Goal: Communication & Community: Answer question/provide support

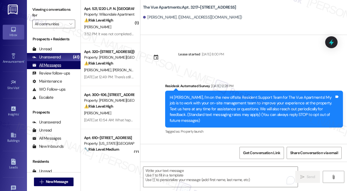
scroll to position [1270, 0]
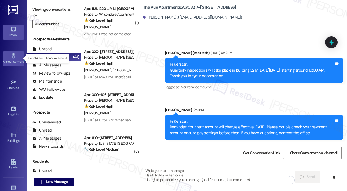
click at [15, 61] on div "Announcement •" at bounding box center [13, 61] width 27 height 5
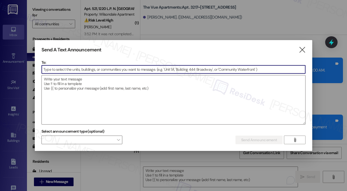
click at [63, 71] on input at bounding box center [173, 69] width 263 height 8
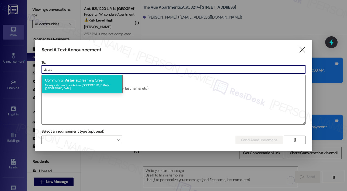
type input "vistas"
click at [65, 80] on div "Commun it y: Vistas at [GEOGRAPHIC_DATA] Message all current residents of [GEOG…" at bounding box center [82, 84] width 81 height 18
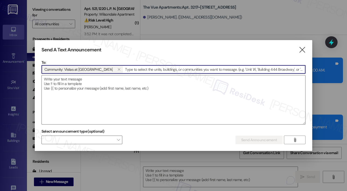
click at [65, 80] on textarea at bounding box center [173, 99] width 263 height 49
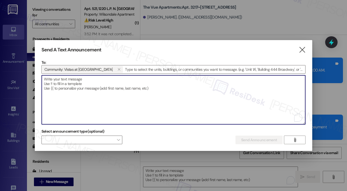
paste textarea "Hi {{first_name}}, :doughnut::pizza: Don’t forget—[DATE][DATE], we’re celebrati…"
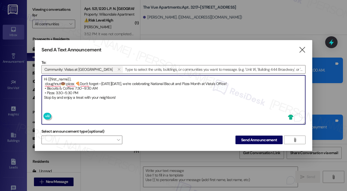
click at [76, 84] on textarea "Hi {{first_name}}, :doughnut🍩::pizza: 🍕Don’t forget—[DATE][DATE], we’re celebra…" at bounding box center [173, 99] width 263 height 49
click at [146, 98] on textarea "Hi {{first_name}}, 🍩🍕Don’t forget—[DATE][DATE], we’re celebrating National Bisc…" at bounding box center [173, 99] width 263 height 49
type textarea "Hi {{first_name}}, 🍩🍕Don’t forget—[DATE][DATE], we’re celebrating National Bisc…"
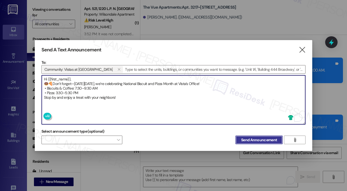
click at [254, 137] on span "Send Announcement" at bounding box center [259, 140] width 36 height 6
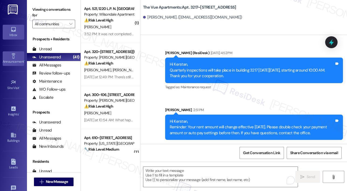
click at [11, 61] on div "Announcement •" at bounding box center [13, 61] width 27 height 5
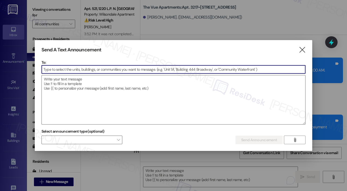
click at [59, 71] on input at bounding box center [173, 69] width 263 height 8
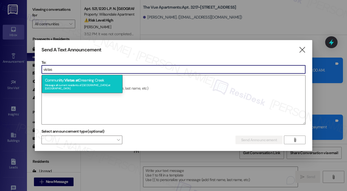
type input "vistas"
click at [63, 82] on div "Commun it y: Vistas at [GEOGRAPHIC_DATA] Message all current residents of [GEOG…" at bounding box center [82, 84] width 81 height 18
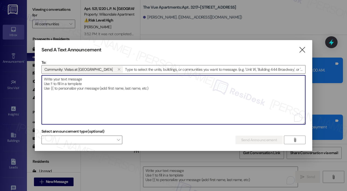
click at [63, 82] on textarea "To enrich screen reader interactions, please activate Accessibility in Grammarl…" at bounding box center [173, 99] width 263 height 49
click at [295, 137] on span "" at bounding box center [294, 140] width 6 height 8
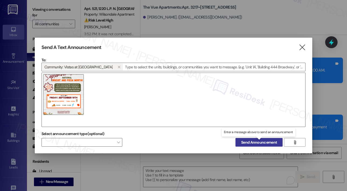
click at [263, 142] on span "Send Announcement" at bounding box center [259, 143] width 36 height 6
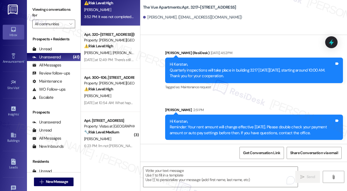
scroll to position [27, 0]
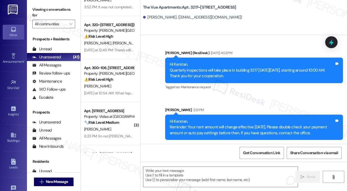
click at [112, 42] on span "[PERSON_NAME]" at bounding box center [126, 43] width 29 height 5
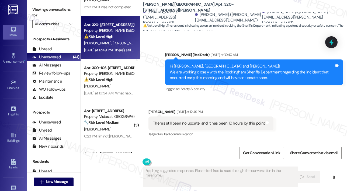
scroll to position [1070, 0]
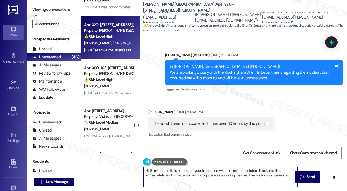
click at [209, 171] on textarea "Hi {{first_name}}, I understand your frustration with the lack of updates. I'll…" at bounding box center [220, 177] width 154 height 20
paste textarea "I’m sorry for the delayed response! An email with the full statement was sent o…"
type textarea "I’m sorry for the delayed response! An email with the full statement was sent o…"
click at [301, 177] on icon "" at bounding box center [302, 177] width 4 height 4
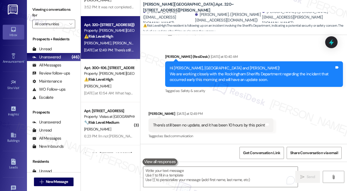
scroll to position [1167, 0]
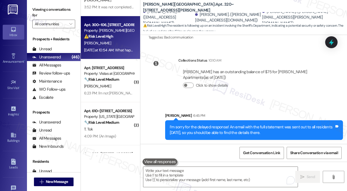
click at [117, 47] on div "[DATE] at 10:54 AM: What happened this morning [DATE] at 10:54 AM: What happene…" at bounding box center [108, 50] width 51 height 7
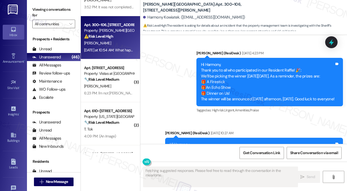
scroll to position [1790, 0]
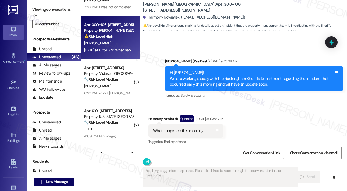
click at [286, 124] on div "Received via SMS [PERSON_NAME] Question [DATE] at 10:54 AM What happened this m…" at bounding box center [243, 126] width 206 height 47
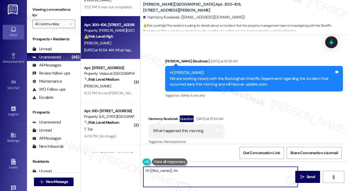
click at [187, 179] on textarea "Hi {{first_name}}, I'm" at bounding box center [220, 177] width 154 height 20
click at [187, 179] on textarea "Hi {{first_name}}, I'm happy to look into what happened this morning. Could you…" at bounding box center [220, 177] width 154 height 20
paste textarea "I’m sorry for the delayed response! An email with the full statement was sent o…"
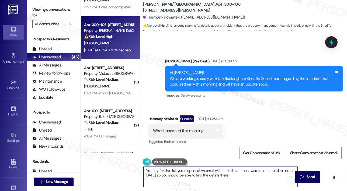
click at [221, 178] on textarea "I’m sorry for the delayed response! An email with the full statement was sent o…" at bounding box center [220, 177] width 154 height 20
click at [260, 176] on textarea "I’m sorry for the delayed response! An email with the full statement was sent o…" at bounding box center [220, 177] width 154 height 20
type textarea "I’m sorry for the delayed response! An email with the full statement was sent o…"
click at [308, 176] on span "Send" at bounding box center [310, 177] width 8 height 6
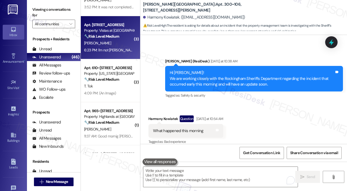
click at [110, 48] on div "6:23 PM: I'm not [PERSON_NAME] you have the wrong number 6:23 PM: I'm not [PERS…" at bounding box center [132, 50] width 97 height 5
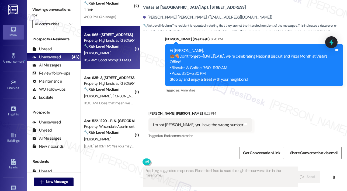
scroll to position [135, 0]
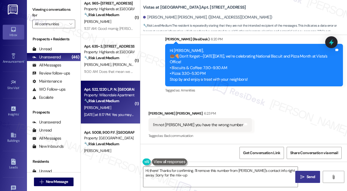
type textarea "Hi there! Thanks for confirming. I'll remove this number from [PERSON_NAME]'s c…"
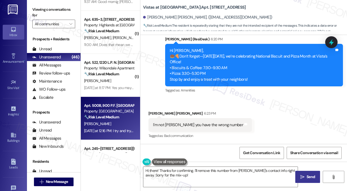
click at [108, 117] on strong "🔧 Risk Level: Medium" at bounding box center [101, 117] width 35 height 5
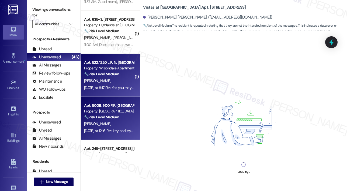
click at [113, 85] on div "[DATE] at 8:17 PM: Yes you may enter the home if I am not there, with notificat…" at bounding box center [108, 87] width 51 height 7
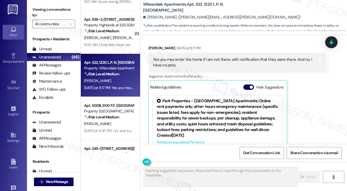
scroll to position [652, 0]
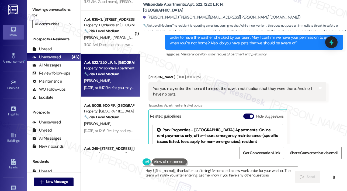
type textarea "Hey {{first_name}}, thanks for confirming! I've created a new work order for yo…"
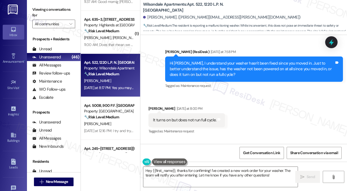
scroll to position [383, 0]
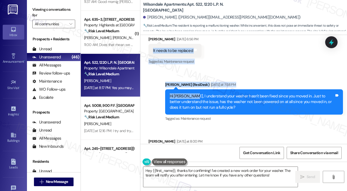
drag, startPoint x: 151, startPoint y: 50, endPoint x: 190, endPoint y: 95, distance: 59.5
click at [190, 96] on div "Lease started [DATE] 8:00 PM Survey, sent via SMS Residesk Automated Survey [DA…" at bounding box center [243, 89] width 206 height 109
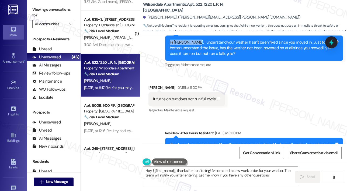
scroll to position [464, 0]
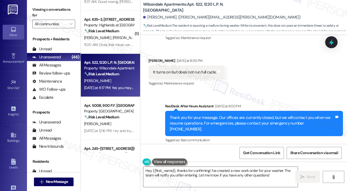
click at [195, 69] on div "It turns on but does not run full cycle. Tags and notes" at bounding box center [186, 72] width 76 height 14
click at [195, 68] on div "It turns on but does not run full cycle. Tags and notes" at bounding box center [186, 72] width 76 height 14
click at [194, 71] on div "It turns on but does not run full cycle." at bounding box center [184, 72] width 63 height 6
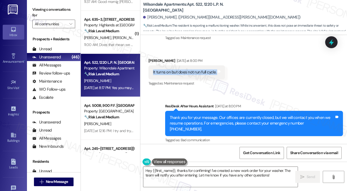
click at [194, 71] on div "It turns on but does not run full cycle." at bounding box center [184, 72] width 63 height 6
copy div "It turns on but does not run full cycle. Tags and notes"
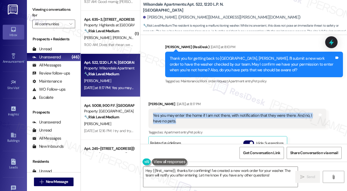
drag, startPoint x: 177, startPoint y: 116, endPoint x: 148, endPoint y: 108, distance: 29.5
click at [148, 109] on div "Yes you may enter the home if I am not there, with notification that they were …" at bounding box center [237, 119] width 178 height 20
copy div "Yes you may enter the home if I am not there, with notification that they were …"
click at [329, 44] on icon at bounding box center [331, 42] width 6 height 8
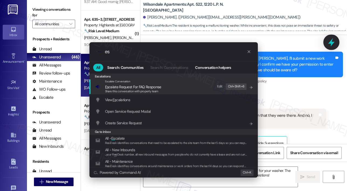
type input "e"
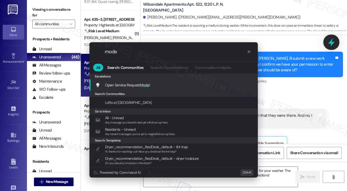
type input "modal"
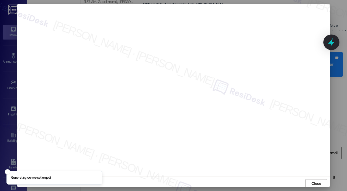
scroll to position [1, 0]
click at [311, 180] on span "Close" at bounding box center [315, 183] width 9 height 6
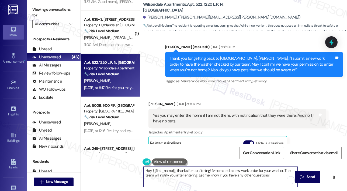
click at [274, 173] on textarea "Hey {{first_name}}, thanks for confirming! I've created a new work order for yo…" at bounding box center [220, 177] width 154 height 20
click at [275, 176] on textarea "Hey {{first_name}}, thanks for confirming! I've created a new work order for yo…" at bounding box center [220, 177] width 154 height 20
click at [305, 175] on span "Send" at bounding box center [310, 177] width 10 height 6
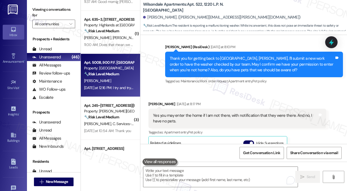
click at [115, 89] on div "[DATE] at 12:16 PM: I try and try. The [DEMOGRAPHIC_DATA] up above has the same…" at bounding box center [260, 87] width 352 height 5
type textarea "Fetching suggested responses. Please feel free to read through the conversation…"
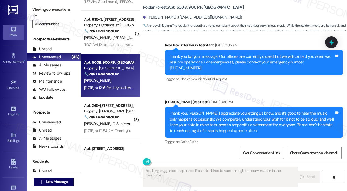
scroll to position [1471, 0]
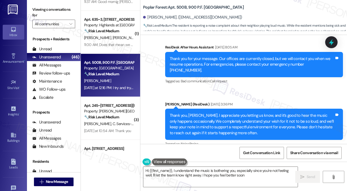
type textarea "Hi {{first_name}}, I understand the music is bothering you, especially since yo…"
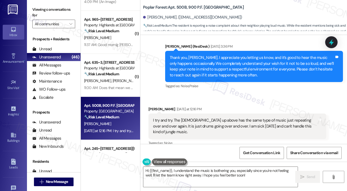
scroll to position [1526, 0]
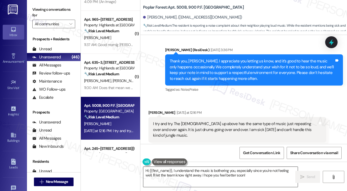
click at [252, 176] on textarea "Hi {{first_name}}, I understand the music is bothering you, especially since yo…" at bounding box center [220, 177] width 154 height 20
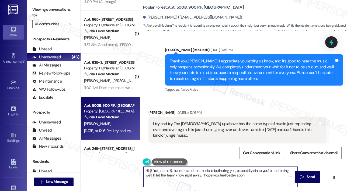
click at [252, 176] on textarea "Hi {{first_name}}, I understand the music is bothering you, especially since yo…" at bounding box center [220, 177] width 154 height 20
click at [248, 175] on textarea "Hi {{first_name}}, I understand the music is bothering you, especially since yo…" at bounding box center [220, 177] width 154 height 20
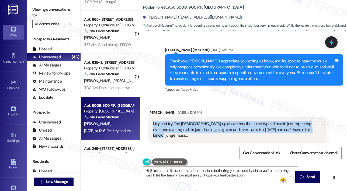
drag, startPoint x: 307, startPoint y: 118, endPoint x: 149, endPoint y: 112, distance: 158.6
click at [149, 117] on div "I try and try. The [DEMOGRAPHIC_DATA] up above has the same type of music just …" at bounding box center [237, 129] width 178 height 25
copy div "I try and try. The [DEMOGRAPHIC_DATA] up above has the same type of music just …"
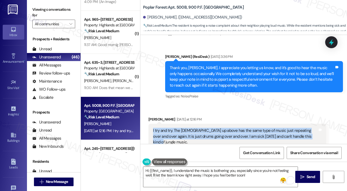
scroll to position [1606, 0]
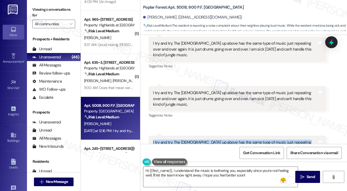
drag, startPoint x: 310, startPoint y: 125, endPoint x: 153, endPoint y: 119, distance: 157.0
click at [153, 140] on div "I try and try. The [DEMOGRAPHIC_DATA] up above has the same type of music just …" at bounding box center [235, 148] width 164 height 17
copy div "I try and try. The [DEMOGRAPHIC_DATA] up above has the same type of music just …"
click at [302, 175] on icon "" at bounding box center [302, 177] width 4 height 4
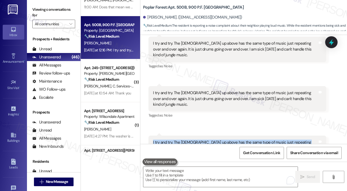
scroll to position [1606, 0]
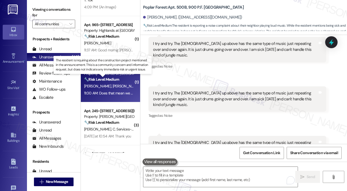
click at [116, 80] on strong "🔧 Risk Level: Medium" at bounding box center [101, 79] width 35 height 5
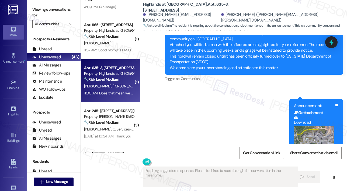
scroll to position [8564, 0]
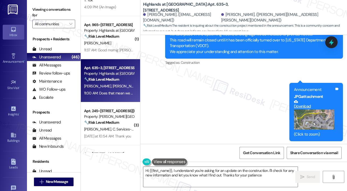
type textarea "Hi {{first_name}}, I understand you're asking for an update on the construction…"
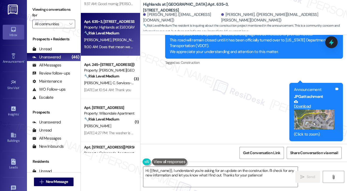
scroll to position [296, 0]
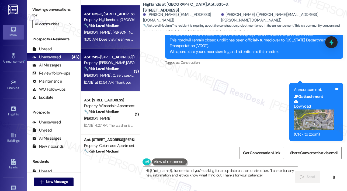
click at [104, 72] on div "[PERSON_NAME] C. Services- Site Manager [PERSON_NAME]" at bounding box center [108, 75] width 51 height 7
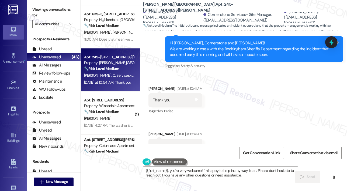
scroll to position [1884, 0]
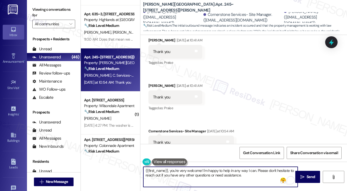
drag, startPoint x: 254, startPoint y: 175, endPoint x: 203, endPoint y: 170, distance: 51.1
click at [203, 170] on textarea "{{first_name}}, you're very welcome! I'm happy to help in any way I can. Please…" at bounding box center [220, 177] width 154 height 20
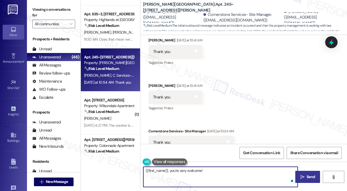
type textarea "{{first_name}}, you're very welcome!"
click at [309, 178] on span "Send" at bounding box center [310, 177] width 8 height 6
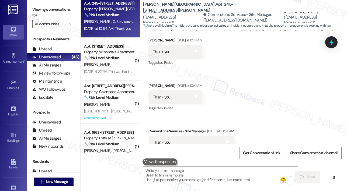
click at [114, 63] on div "[PERSON_NAME]" at bounding box center [108, 64] width 51 height 7
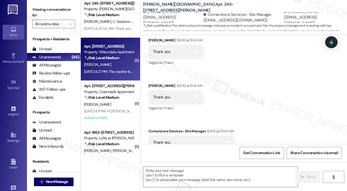
type textarea "Fetching suggested responses. Please feel free to read through the conversation…"
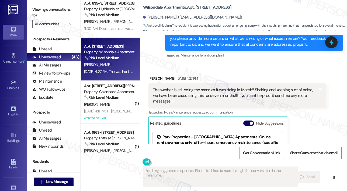
scroll to position [3988, 0]
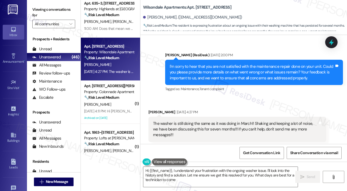
type textarea "Hi {{first_name}}, I understand your frustration with the ongoing washer issue.…"
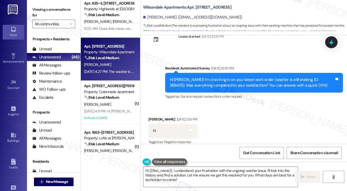
scroll to position [3854, 0]
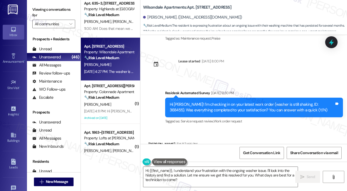
click at [303, 102] on div "Hi [PERSON_NAME]! I'm checking in on your latest work order (washer is still sh…" at bounding box center [251, 108] width 164 height 12
copy div "368455"
click at [334, 42] on icon at bounding box center [330, 42] width 9 height 9
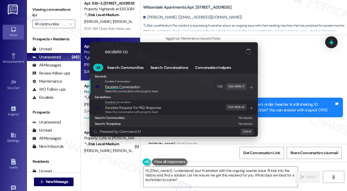
type input "escalate con"
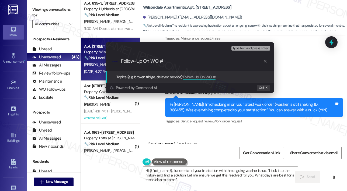
paste input "368455"
type input "Follow-Up On WO #368455"
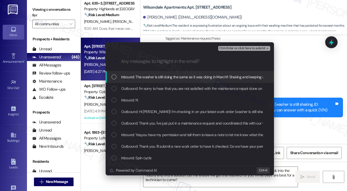
click at [177, 79] on span "Inbound: The washer is still doing the same as it was doing in March!! Shaking …" at bounding box center [282, 77] width 323 height 6
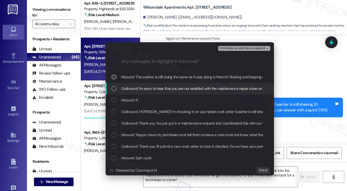
click at [177, 87] on span "Outbound: I'm sorry to hear that you are not satisfied with the maintenance rep…" at bounding box center [341, 89] width 441 height 6
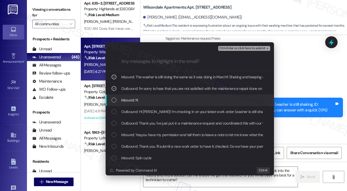
click at [175, 100] on div "Inbound: N" at bounding box center [189, 100] width 157 height 6
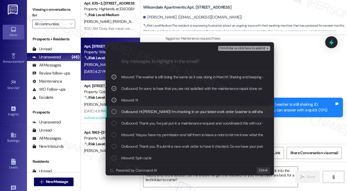
click at [175, 114] on span "Outbound: Hi [PERSON_NAME]! I'm checking in on your latest work order (washer i…" at bounding box center [270, 112] width 298 height 6
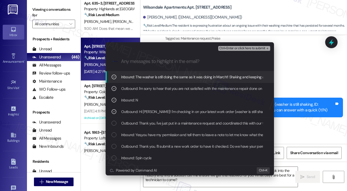
click at [228, 47] on span "Ctrl+Enter or click here to submit" at bounding box center [242, 49] width 46 height 4
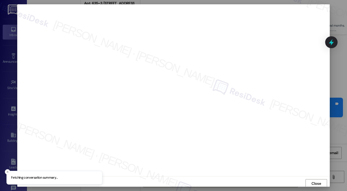
scroll to position [1, 0]
click at [319, 181] on span "Close" at bounding box center [315, 183] width 9 height 6
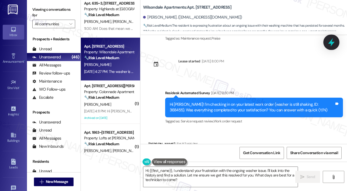
click at [331, 41] on icon at bounding box center [331, 42] width 6 height 8
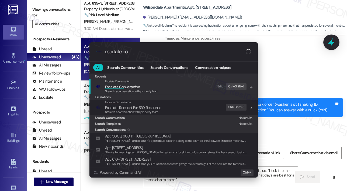
type input "escalate con"
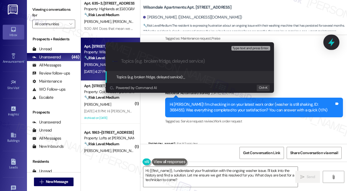
paste input "Follow-Up On WO #368455"
type input "Follow-Up On WO #368455"
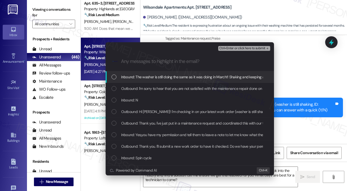
click at [213, 72] on div "Inbound: The washer is still doing the same as it was doing in March!! Shaking …" at bounding box center [189, 77] width 168 height 12
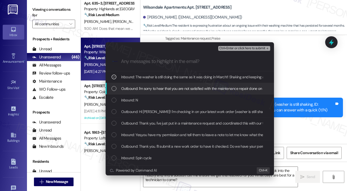
click at [202, 89] on span "Outbound: I'm sorry to hear that you are not satisfied with the maintenance rep…" at bounding box center [341, 89] width 441 height 6
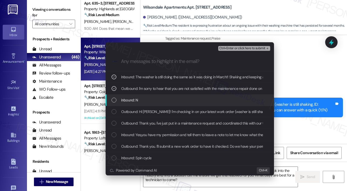
click at [189, 101] on div "Inbound: N" at bounding box center [189, 100] width 157 height 6
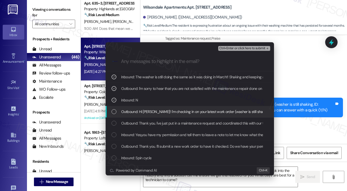
click at [188, 107] on div "Outbound: Hi [PERSON_NAME]! I'm checking in on your latest work order (washer i…" at bounding box center [189, 112] width 168 height 12
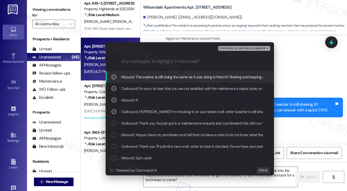
click at [232, 48] on span "Ctrl+Enter or click here to submit" at bounding box center [242, 49] width 46 height 4
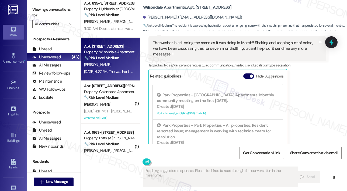
scroll to position [4069, 0]
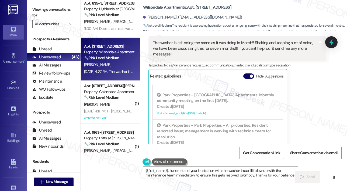
type textarea "{{first_name}}, I understand your frustration with the washer issue. I'll follo…"
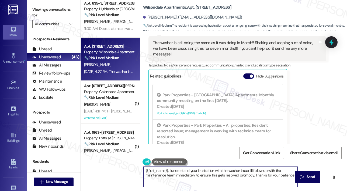
click at [263, 171] on textarea "{{first_name}}, I understand your frustration with the washer issue. I'll follo…" at bounding box center [220, 177] width 154 height 20
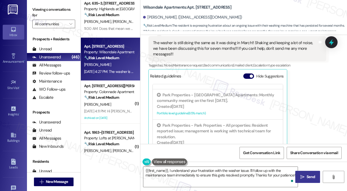
click at [309, 175] on span "Send" at bounding box center [310, 177] width 8 height 6
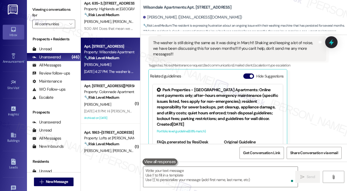
click at [113, 97] on strong "🔧 Risk Level: Medium" at bounding box center [101, 97] width 35 height 5
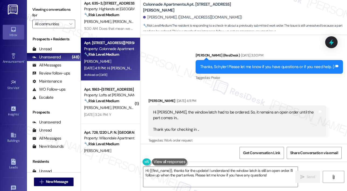
scroll to position [487, 0]
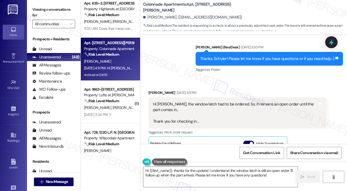
click at [287, 86] on div "Received via SMS [PERSON_NAME] [DATE] 4:11 PM Hi [PERSON_NAME], the window latc…" at bounding box center [237, 158] width 186 height 145
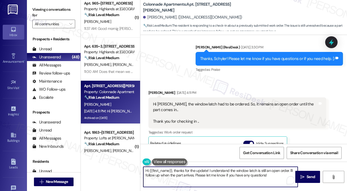
click at [229, 171] on textarea "Hi {{first_name}}, thanks for the update! I understand the window latch is stil…" at bounding box center [220, 177] width 154 height 20
click at [272, 176] on textarea "Hi {{first_name}}, thanks for the update! I understand the window latch is stil…" at bounding box center [220, 177] width 154 height 20
drag, startPoint x: 195, startPoint y: 175, endPoint x: 288, endPoint y: 171, distance: 93.7
click at [288, 171] on textarea "Hi {{first_name}}, thanks for the update! I understand the window latch is stil…" at bounding box center [220, 177] width 154 height 20
type textarea "Hi {{first_name}}, thanks for the update! I understand the window latch is stil…"
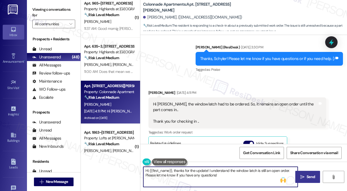
click at [307, 172] on button " Send" at bounding box center [307, 177] width 25 height 12
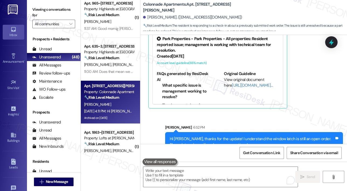
scroll to position [611, 0]
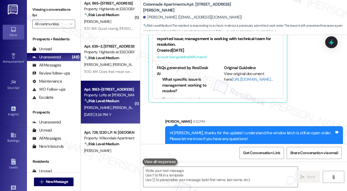
click at [115, 99] on strong "🔧 Risk Level: Medium" at bounding box center [101, 100] width 35 height 5
type textarea "Fetching suggested responses. Please feel free to read through the conversation…"
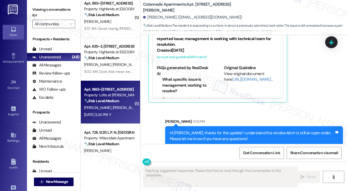
scroll to position [29, 0]
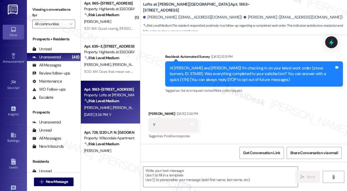
click at [196, 104] on div "Received via SMS [PERSON_NAME] [DATE] 3:24 PM Y Tags and notes Tagged as: Posit…" at bounding box center [243, 121] width 206 height 45
click at [181, 174] on textarea at bounding box center [220, 177] width 154 height 20
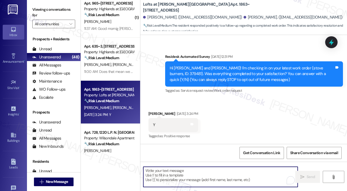
paste textarea "That’s wonderful to hear! We’re so glad that you’re satisfied with the recent w…"
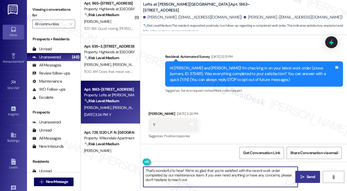
type textarea "That’s wonderful to hear! We’re so glad that you’re satisfied with the recent w…"
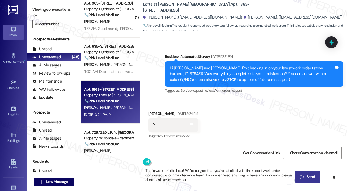
click at [298, 175] on button " Send" at bounding box center [307, 177] width 25 height 12
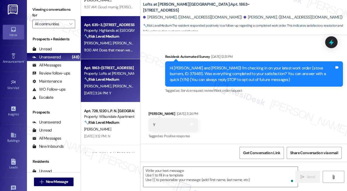
scroll to position [404, 0]
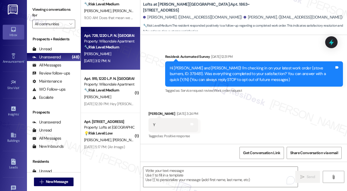
click at [121, 56] on div "[PERSON_NAME]" at bounding box center [108, 54] width 51 height 7
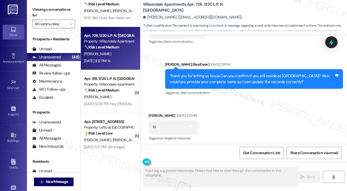
scroll to position [126, 0]
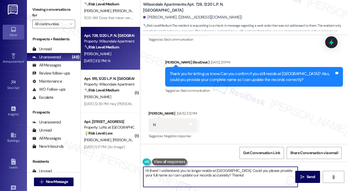
click at [196, 172] on textarea "Hi there! I understand you no longer reside at [GEOGRAPHIC_DATA]. Could you ple…" at bounding box center [220, 177] width 154 height 20
paste textarea "I'm sorry to hear that you are not satisfied with the maintenance repair done o…"
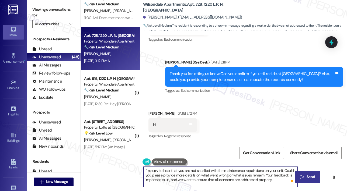
type textarea "I'm sorry to hear that you are not satisfied with the maintenance repair done o…"
click at [303, 175] on icon "" at bounding box center [302, 177] width 4 height 4
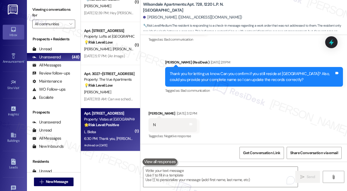
scroll to position [430, 0]
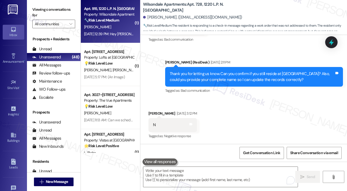
click at [121, 36] on div "[DATE] 12:39 PM: Hey [PERSON_NAME] everything is good acep one of the maintenan…" at bounding box center [233, 33] width 299 height 5
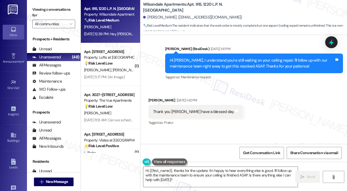
scroll to position [17887, 0]
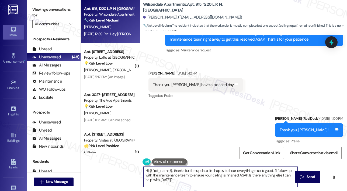
click at [250, 181] on textarea "Hi {{first_name}}, thanks for the update. I'm happy to hear everything else is …" at bounding box center [220, 177] width 154 height 20
click at [250, 180] on textarea "Hi {{first_name}}, thanks for the update. I'm happy to hear everything else is …" at bounding box center [220, 177] width 154 height 20
drag, startPoint x: 248, startPoint y: 175, endPoint x: 273, endPoint y: 171, distance: 25.1
click at [273, 171] on textarea "Hi {{first_name}}, thanks for the update. I'm happy to hear everything else is …" at bounding box center [220, 177] width 154 height 20
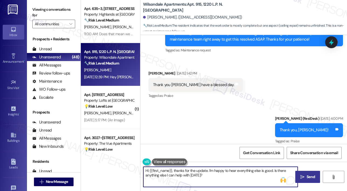
type textarea "Hi {{first_name}}, thanks for the update. I'm happy to hear everything else is …"
click at [302, 176] on icon "" at bounding box center [302, 177] width 4 height 4
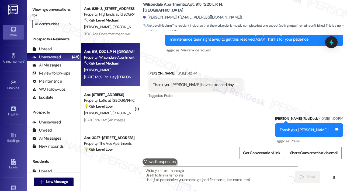
scroll to position [17912, 0]
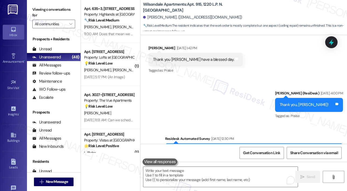
click at [101, 104] on div "💡 Risk Level: Low The resident is requesting a change to the pre-move out inspe…" at bounding box center [109, 107] width 50 height 6
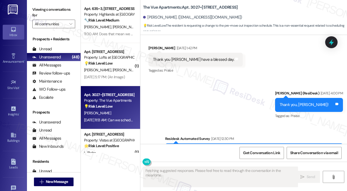
scroll to position [1317, 0]
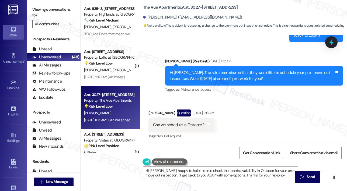
type textarea "Hi [PERSON_NAME], happy to help! Let me check the team's availability in Octobe…"
click at [254, 181] on textarea "Hi [PERSON_NAME], happy to help! Let me check the team's availability in Octobe…" at bounding box center [220, 177] width 154 height 20
click at [313, 174] on span "Send" at bounding box center [310, 177] width 8 height 6
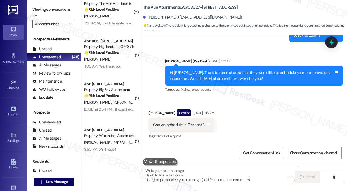
scroll to position [726, 0]
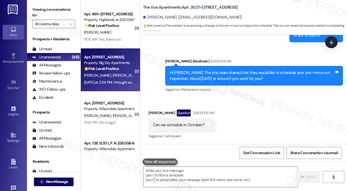
click at [117, 83] on div "[DATE] at 2:54 PM: I thought everything went very smooth! I can't think of anyt…" at bounding box center [167, 82] width 167 height 5
type textarea "Fetching suggested responses. Please feel free to read through the conversation…"
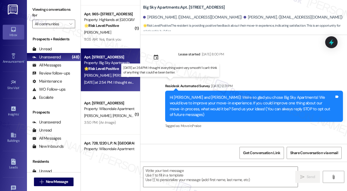
scroll to position [29, 0]
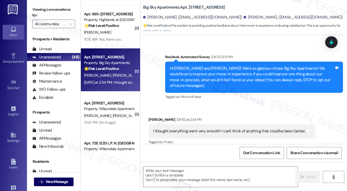
type textarea "Fetching suggested responses. Please feel free to read through the conversation…"
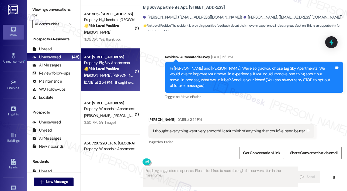
click at [213, 105] on div "Received via SMS [PERSON_NAME] [DATE] at 2:54 PM I thought everything went very…" at bounding box center [243, 127] width 206 height 45
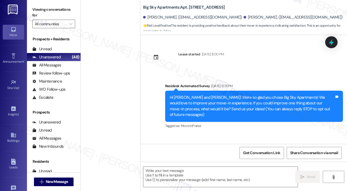
scroll to position [29, 0]
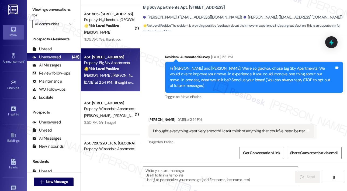
click at [213, 105] on div "Received via SMS [PERSON_NAME] [DATE] at 2:54 PM I thought everything went very…" at bounding box center [243, 127] width 206 height 45
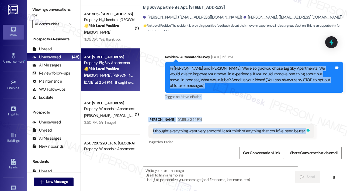
drag, startPoint x: 169, startPoint y: 67, endPoint x: 304, endPoint y: 128, distance: 148.0
click at [304, 128] on div "Lease started [DATE] 8:00 PM Survey, sent via SMS Residesk Automated Survey [DA…" at bounding box center [243, 89] width 206 height 109
copy div "Hi [PERSON_NAME] and [PERSON_NAME]! We're so glad you chose Big Sky Apartments!…"
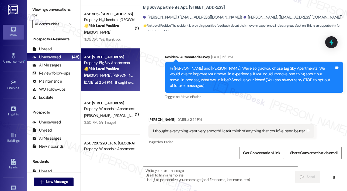
click at [171, 172] on textarea at bounding box center [220, 177] width 154 height 20
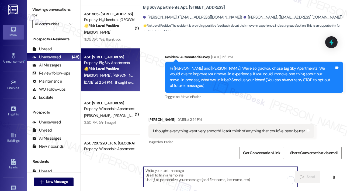
paste textarea "Thank you, Dennis! I’m so glad to hear your move-in went smoothly and that you …"
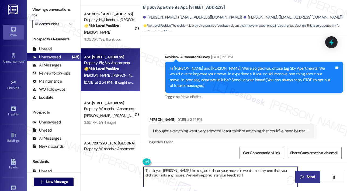
type textarea "Thank you, Dennis! I’m so glad to hear your move-in went smoothly and that you …"
click at [303, 176] on icon "" at bounding box center [302, 177] width 4 height 4
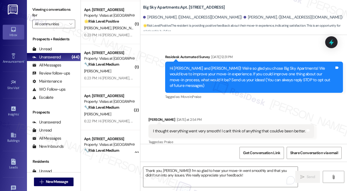
scroll to position [807, 0]
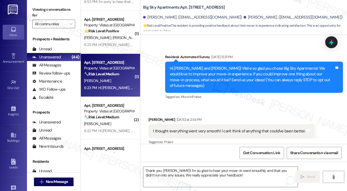
click at [109, 72] on strong "🔧 Risk Level: Medium" at bounding box center [101, 74] width 35 height 5
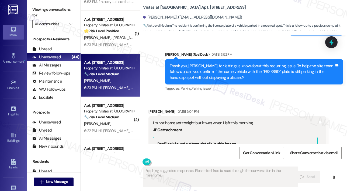
scroll to position [2144, 0]
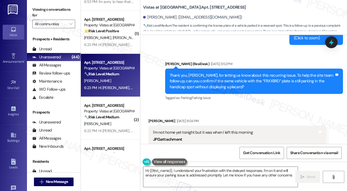
type textarea "Hi {{first_name}}, I understand your frustration with the delayed responses. I'…"
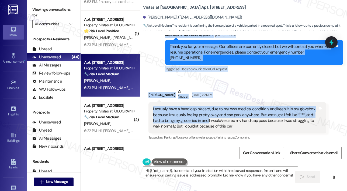
scroll to position [1606, 0]
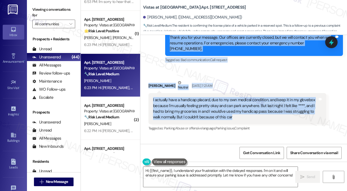
drag, startPoint x: 152, startPoint y: 93, endPoint x: 240, endPoint y: 112, distance: 89.8
click at [240, 112] on div "Lease started Jan 31, 2025 at 7:00 PM Survey, sent via SMS Residesk Automated S…" at bounding box center [243, 89] width 206 height 109
copy div "This car has been parking in the handicap spot in front of the 400 building alm…"
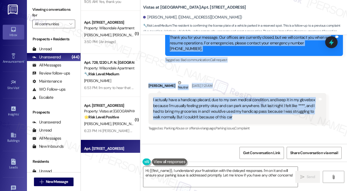
drag, startPoint x: 284, startPoint y: 63, endPoint x: 289, endPoint y: 55, distance: 9.5
click at [284, 68] on div "Received via SMS Wyatt Edgecomb Neutral Sep 12, 2025 at 7:21 AM I actually have…" at bounding box center [243, 192] width 206 height 248
click at [329, 42] on icon at bounding box center [331, 42] width 6 height 8
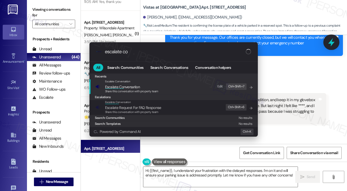
type input "escalate con"
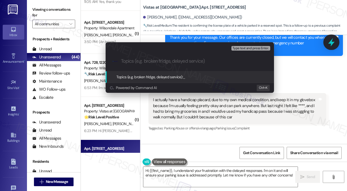
paste input "Handicap Parking Concern – Unauthorized Vehicle in 400 Building Lot"
type input "Handicap Parking Concern – Unauthorized Vehicle in 400 Building Lot"
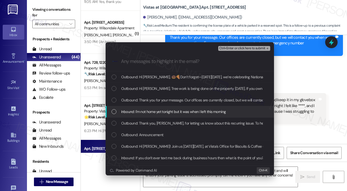
click at [181, 109] on span "Inbound: I'm not home yet tonight but it was when I left this morning" at bounding box center [173, 112] width 105 height 6
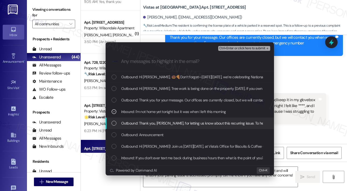
click at [177, 122] on span "Outbound: Thank you, Wyatt, for letting us know about this recurring issue. To …" at bounding box center [310, 123] width 379 height 6
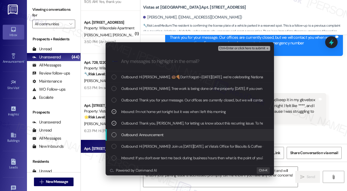
click at [175, 137] on div "Outbound: Announcement:" at bounding box center [189, 135] width 157 height 6
click at [174, 134] on div "Outbound: Announcement:" at bounding box center [189, 135] width 157 height 6
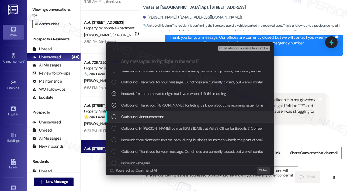
scroll to position [27, 0]
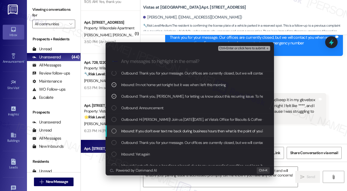
click at [182, 132] on span "Inbound: If you don't ever text me back during business hours then what is the …" at bounding box center [192, 131] width 142 height 6
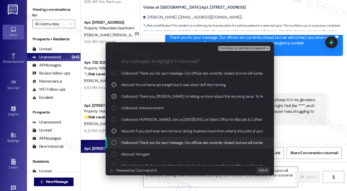
click at [181, 143] on span "Outbound: Thank you for your message. Our offices are currently closed, but we …" at bounding box center [280, 143] width 319 height 6
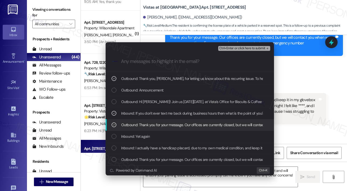
scroll to position [54, 0]
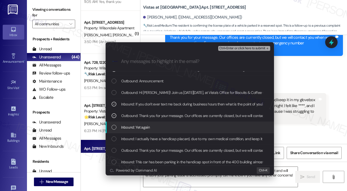
click at [179, 129] on div "Inbound: Yet again" at bounding box center [189, 127] width 157 height 6
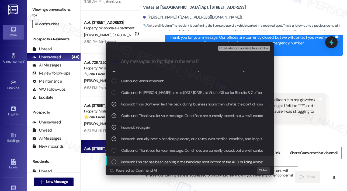
click at [180, 161] on span "Inbound: This car has been parking in the handicap spot in front of the 400 bui…" at bounding box center [252, 162] width 262 height 6
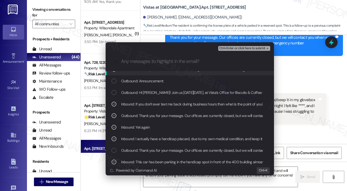
click at [233, 47] on span "Ctrl+Enter or click here to submit" at bounding box center [242, 49] width 46 height 4
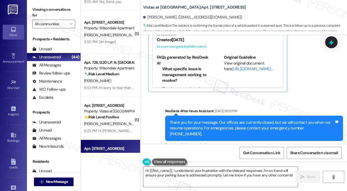
scroll to position [2501, 0]
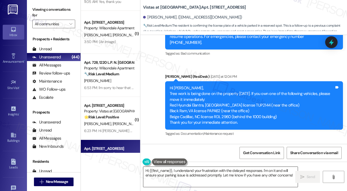
click at [260, 180] on textarea "Hi {{first_name}}, I understand your frustration with the delayed responses. I'…" at bounding box center [220, 177] width 154 height 20
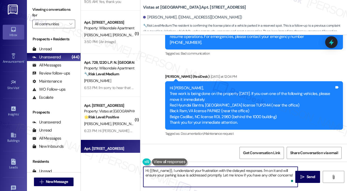
click at [260, 179] on textarea "Hi {{first_name}}, I understand your frustration with the delayed responses. I'…" at bounding box center [220, 177] width 154 height 20
click at [260, 176] on textarea "Hi {{first_name}}, I understand your frustration with the delayed responses. I'…" at bounding box center [220, 177] width 154 height 20
click at [245, 176] on textarea "Hi {{first_name}}, I understand your frustration with the delayed responses. I'…" at bounding box center [220, 177] width 154 height 20
click at [226, 178] on textarea "Hi {{first_name}}, I understand your frustration with the delayed responses. I'…" at bounding box center [220, 177] width 154 height 20
click at [312, 178] on span "Send" at bounding box center [310, 177] width 8 height 6
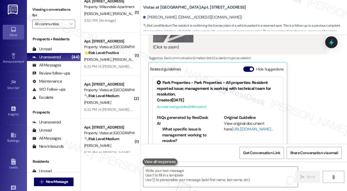
scroll to position [915, 0]
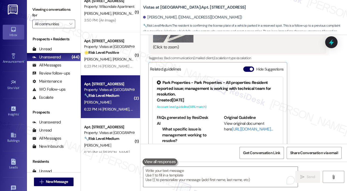
click at [113, 102] on div "W. Werner" at bounding box center [108, 102] width 51 height 7
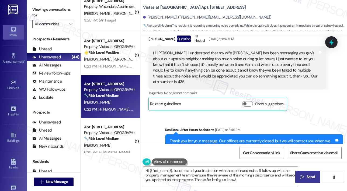
scroll to position [484, 0]
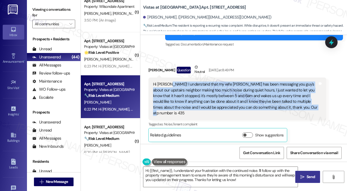
drag, startPoint x: 168, startPoint y: 84, endPoint x: 309, endPoint y: 112, distance: 143.8
click at [309, 112] on div "Hi Sarah! I understand that my wife Sophia has been messaging you guy's about o…" at bounding box center [237, 98] width 178 height 43
copy div "I understand that my wife Sophia has been messaging you guy's about our upstair…"
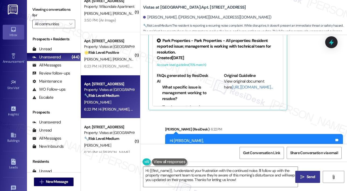
scroll to position [641, 0]
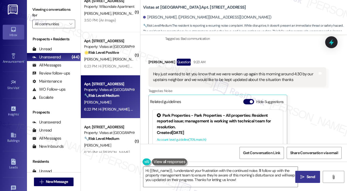
click at [244, 71] on div "Hey just wanted to let you know that we were woken up again this morning around…" at bounding box center [235, 77] width 164 height 12
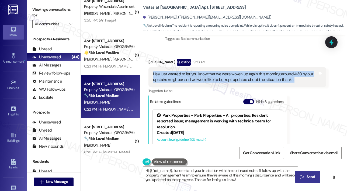
click at [244, 71] on div "Hey just wanted to let you know that we were woken up again this morning around…" at bounding box center [235, 77] width 164 height 12
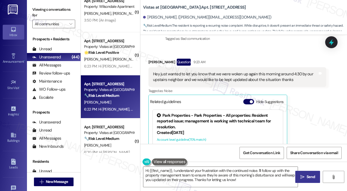
click at [244, 71] on div "Hey just wanted to let you know that we were woken up again this morning around…" at bounding box center [235, 77] width 164 height 12
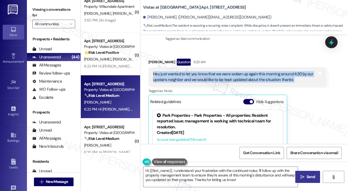
click at [244, 71] on div "Hey just wanted to let you know that we were woken up again this morning around…" at bounding box center [235, 77] width 164 height 12
copy div "Hey just wanted to let you know that we were woken up again this morning around…"
click at [187, 181] on textarea "Hi {{first_name}}, I understand your frustration with the continued noise. I'll…" at bounding box center [220, 177] width 154 height 20
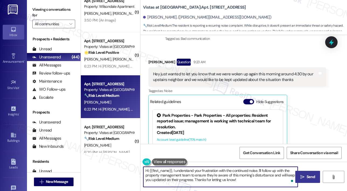
paste textarea "Thank you for letting us know about the continued noise issues. I’m sorry you a…"
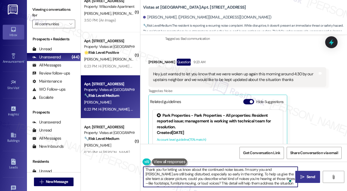
scroll to position [0, 0]
type textarea "Thank you for letting us know about the continued noise issues. I’m sorry you a…"
click at [301, 175] on icon "" at bounding box center [302, 177] width 4 height 4
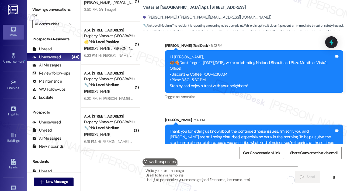
scroll to position [803, 0]
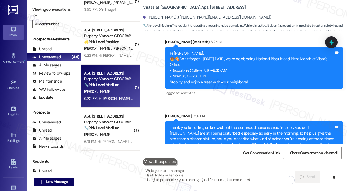
click at [114, 83] on strong "🔧 Risk Level: Medium" at bounding box center [101, 84] width 35 height 5
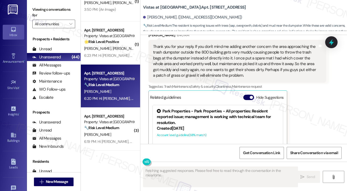
scroll to position [3055, 0]
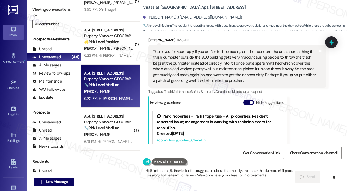
type textarea "Hi {{first_name}}, thanks for the suggestion about the muddy area near the dump…"
click at [260, 174] on textarea "Hi {{first_name}}, thanks for the suggestion about the muddy area near the dump…" at bounding box center [220, 177] width 154 height 20
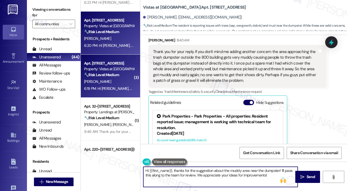
scroll to position [1022, 0]
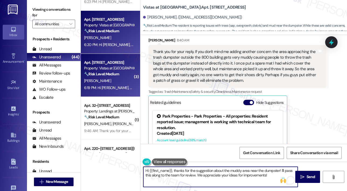
click at [109, 86] on div "6:19 PM: Hi David, 🍩🍕Don’t forget—this Friday, September 19, we’re celebrating …" at bounding box center [265, 87] width 362 height 5
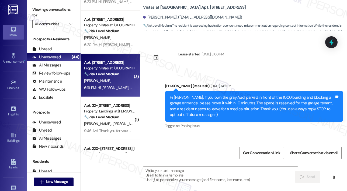
scroll to position [884, 0]
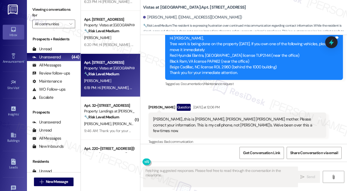
click at [262, 95] on div "Received via SMS David Gibson Question Yesterday at 12:06 PM Sarah, Sarah, Sara…" at bounding box center [243, 121] width 206 height 58
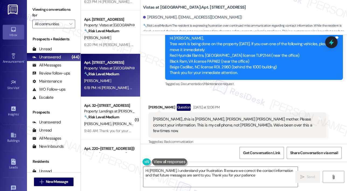
type textarea "Hi Lynette, I understand your frustration. I'll ensure we correct the contact i…"
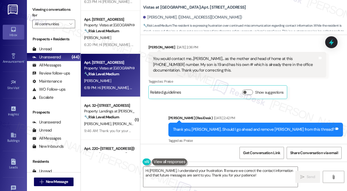
scroll to position [689, 0]
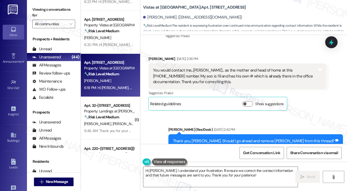
click at [328, 114] on div "Received via SMS David Gibson Sep 16, 2025 at 2:36 PM You would contact me...Ly…" at bounding box center [243, 79] width 206 height 71
click at [265, 155] on span "Get Conversation Link" at bounding box center [261, 153] width 37 height 6
drag, startPoint x: 228, startPoint y: 70, endPoint x: 192, endPoint y: 70, distance: 36.3
click at [192, 70] on div "You would contact me...Lynette Renée Gibson... as the mother and head of home a…" at bounding box center [235, 76] width 164 height 17
copy div "Lynette Renée Gibson"
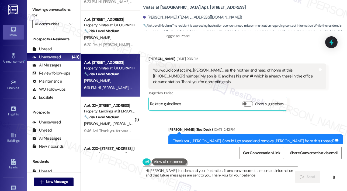
click at [254, 49] on div "Received via SMS David Gibson Sep 16, 2025 at 2:36 PM You would contact me...Ly…" at bounding box center [243, 79] width 206 height 71
click at [331, 40] on icon at bounding box center [331, 42] width 6 height 8
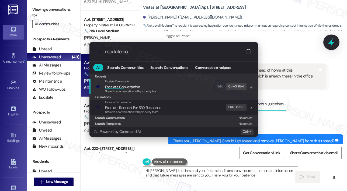
type input "escalate con"
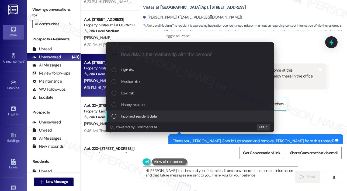
click at [166, 115] on div "Incorrect resident data" at bounding box center [189, 116] width 157 height 6
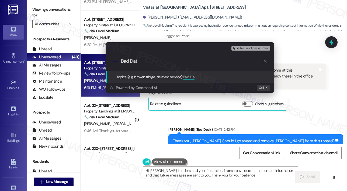
type input "Bad Data"
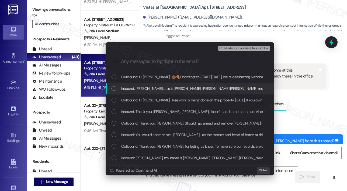
click at [161, 91] on span "Inbound: Sarah, Sarah, Sarah...this is Lynette Gibson, David Levi Gibson's moth…" at bounding box center [285, 89] width 329 height 6
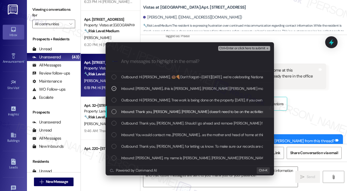
click at [156, 112] on span "Inbound: Thank you, Sarah. David doesn't need to be on the activities thread." at bounding box center [198, 112] width 154 height 6
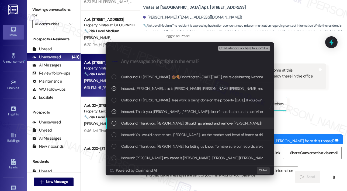
click at [151, 125] on span "Outbound: Thank you, Lynette. Should I go ahead and remove David from this thre…" at bounding box center [204, 123] width 167 height 6
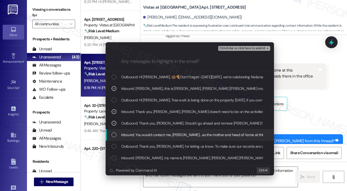
click at [151, 135] on span "Inbound: You would contact me...Lynette Renée Gibson... as the mother and head …" at bounding box center [302, 135] width 362 height 6
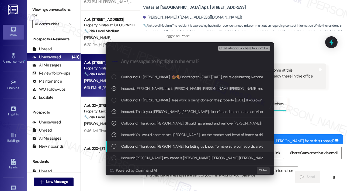
click at [153, 146] on span "Outbound: Thank you, Lynette, for letting us know. To make sure our records are…" at bounding box center [314, 146] width 387 height 6
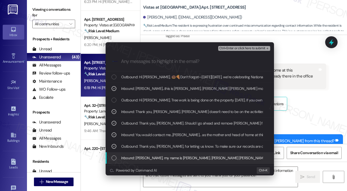
click at [151, 157] on span "Inbound: Sarah, my name is Lynette Gibson. David Levi Gibson is my son. You are…" at bounding box center [231, 158] width 220 height 6
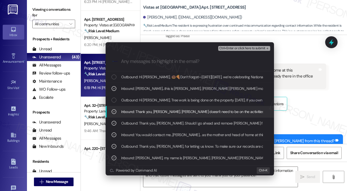
scroll to position [27, 0]
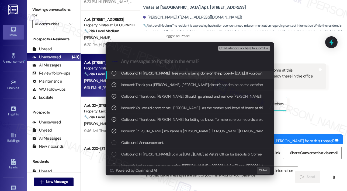
click at [230, 48] on span "Ctrl+Enter or click here to submit" at bounding box center [242, 49] width 46 height 4
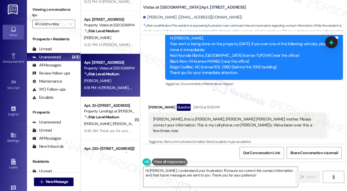
scroll to position [910, 0]
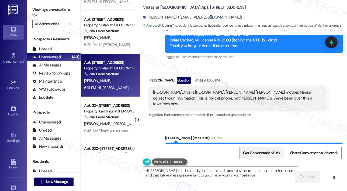
click at [257, 151] on span "Get Conversation Link" at bounding box center [261, 153] width 37 height 6
drag, startPoint x: 196, startPoint y: 93, endPoint x: 221, endPoint y: 92, distance: 24.8
click at [221, 92] on div "Sarah, Sarah, Sarah...this is Lynette Gibson, David Levi Gibson's mother. Pleas…" at bounding box center [235, 98] width 164 height 17
copy div "Lynette Gibson"
click at [263, 183] on textarea "Hi Lynette, I understand your frustration. I'll ensure we correct the contact i…" at bounding box center [220, 177] width 154 height 20
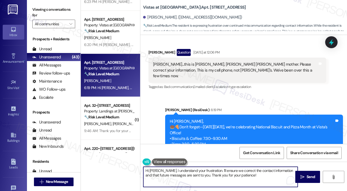
scroll to position [958, 0]
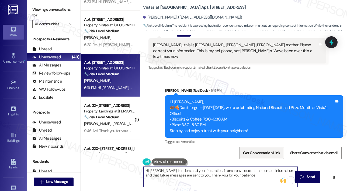
click at [259, 154] on span "Get Conversation Link" at bounding box center [261, 153] width 37 height 6
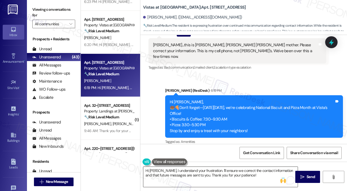
click at [256, 178] on textarea "Hi Lynette, I understand your frustration. I'll ensure we correct the contact i…" at bounding box center [220, 177] width 154 height 20
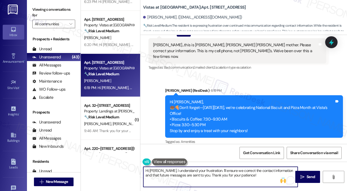
click at [255, 176] on textarea "Hi Lynette, I understand your frustration. I'll ensure we correct the contact i…" at bounding box center [220, 177] width 154 height 20
click at [208, 171] on textarea "Hi Lynette, I understand your frustration. I'll ensure we correct the contact i…" at bounding box center [220, 177] width 154 height 20
type textarea "Hi Lynette! I'll ensure we correct the contact information and that future mess…"
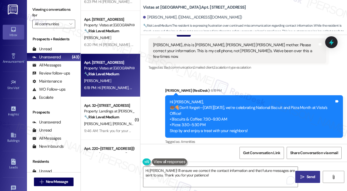
click at [301, 174] on button " Send" at bounding box center [307, 177] width 25 height 12
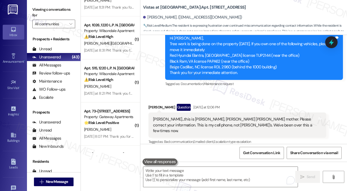
scroll to position [1103, 0]
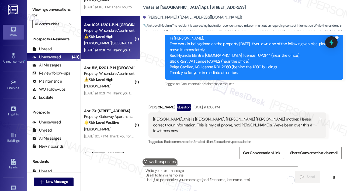
click at [116, 45] on div "Z. Watford" at bounding box center [108, 43] width 51 height 7
type textarea "Fetching suggested responses. Please feel free to read through the conversation…"
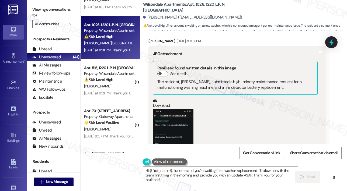
scroll to position [833, 0]
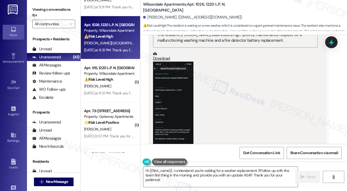
click at [179, 104] on button "Zoom image" at bounding box center [173, 105] width 40 height 87
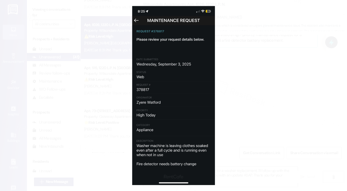
click at [245, 93] on button "Unzoom image" at bounding box center [173, 95] width 347 height 191
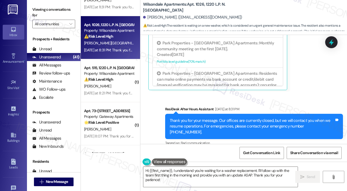
scroll to position [994, 0]
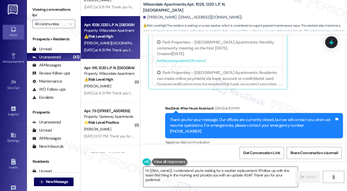
click at [208, 179] on textarea "Hi {{first_name}}, I understand you're waiting for a washer replacement. I'll f…" at bounding box center [220, 177] width 154 height 20
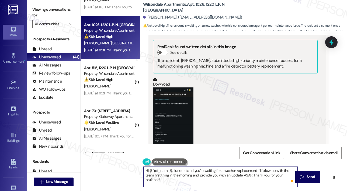
scroll to position [806, 0]
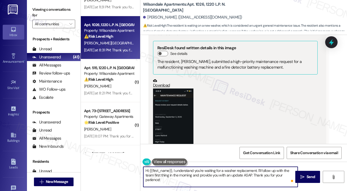
click at [175, 131] on button "Zoom image" at bounding box center [173, 132] width 40 height 87
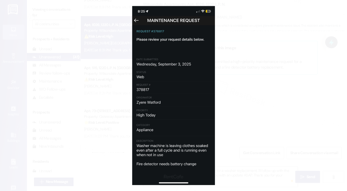
click at [245, 119] on button "Unzoom image" at bounding box center [173, 95] width 347 height 191
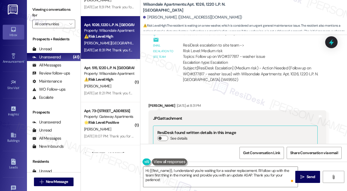
scroll to position [725, 0]
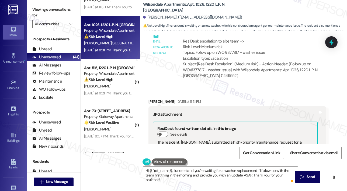
click at [212, 175] on textarea "Hi {{first_name}}, I understand you're waiting for a washer replacement. I'll f…" at bounding box center [220, 177] width 154 height 20
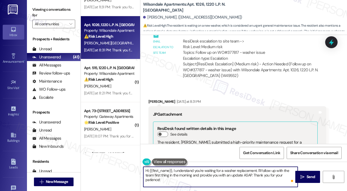
click at [255, 172] on textarea "Hi {{first_name}}, I understand you're waiting for a washer replacement. I'll f…" at bounding box center [220, 177] width 154 height 20
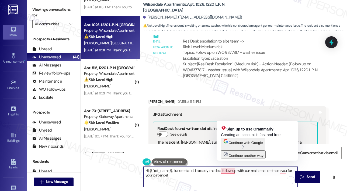
click at [232, 172] on textarea "Hi {{first_name}}, I understand. I already made a follow up with our maintenanc…" at bounding box center [220, 177] width 154 height 20
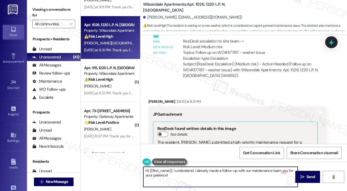
click at [280, 169] on textarea "Hi {{first_name}}, I understand. I already made a follow-up with our maintenanc…" at bounding box center [220, 177] width 154 height 20
type textarea "Hi {{first_name}}, I understand. I already made a follow-up with our maintenanc…"
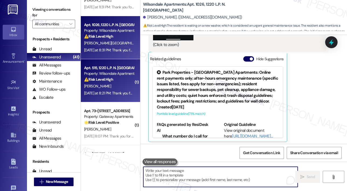
scroll to position [943, 0]
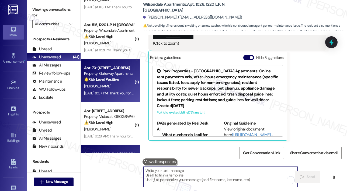
click at [113, 81] on strong "🌟 Risk Level: Positive" at bounding box center [101, 79] width 35 height 5
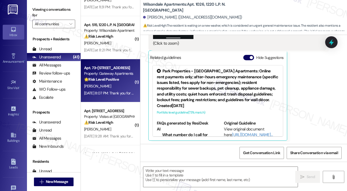
type textarea "Fetching suggested responses. Please feel free to read through the conversation…"
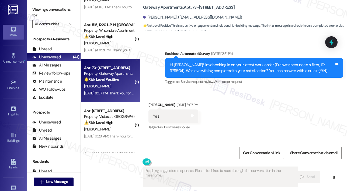
scroll to position [80, 0]
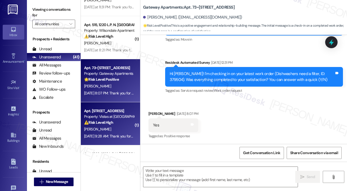
click at [118, 120] on div "⚠️ Risk Level: High The resident is reporting a lack of communication and unres…" at bounding box center [109, 123] width 50 height 6
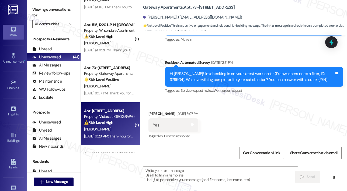
type textarea "Fetching suggested responses. Please feel free to read through the conversation…"
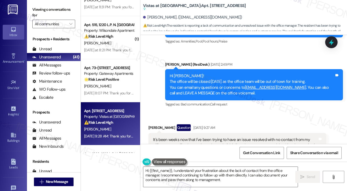
scroll to position [3393, 0]
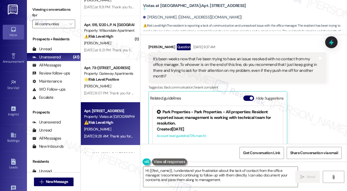
click at [234, 61] on div "It's been weeks now that I've been trying to have an issue resolved with no con…" at bounding box center [235, 67] width 164 height 23
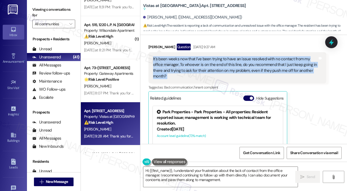
click at [234, 61] on div "It's been weeks now that I've been trying to have an issue resolved with no con…" at bounding box center [235, 67] width 164 height 23
copy div "It's been weeks now that I've been trying to have an issue resolved with no con…"
click at [189, 174] on textarea "Hi {{first_name}}, I understand your frustration about the lack of contact from…" at bounding box center [220, 177] width 154 height 20
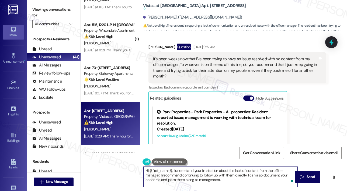
paste textarea "I’m sorry for the delayed response and that you’ve been waiting so long without…"
click at [157, 17] on div "Alexzandra Gancedo. (gancedoa98@gmail.com)" at bounding box center [192, 18] width 99 height 6
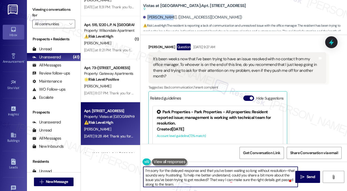
click at [157, 17] on div "Alexzandra Gancedo. (gancedoa98@gmail.com)" at bounding box center [192, 18] width 99 height 6
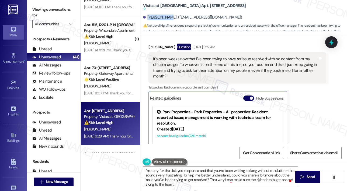
copy div "Alexzandra"
click at [144, 170] on textarea "I’m sorry for the delayed response and that you’ve been waiting so long without…" at bounding box center [220, 177] width 154 height 20
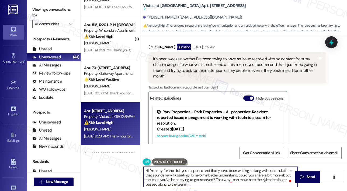
paste textarea "Alexzandra"
click at [249, 175] on textarea "Hi Alexzandra. I’m sorry for the delayed response and that you’ve been waiting …" at bounding box center [220, 177] width 154 height 20
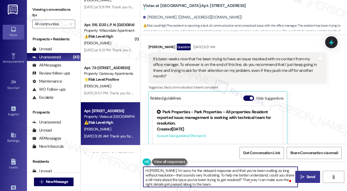
type textarea "Hi Alexzandra. I’m sorry for the delayed response and that you’ve been waiting …"
click at [306, 175] on span "Send" at bounding box center [310, 177] width 10 height 6
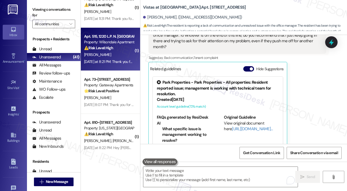
scroll to position [1157, 0]
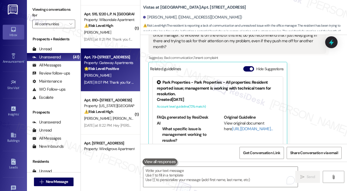
click at [117, 80] on div "Sep 16, 2025 at 8:07 PM: Thank you for your message. Our offices are currently …" at bounding box center [247, 82] width 326 height 5
type textarea "Fetching suggested responses. Please feel free to read through the conversation…"
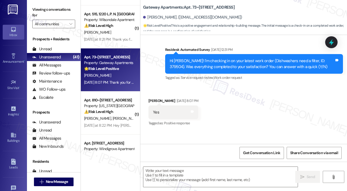
scroll to position [51, 0]
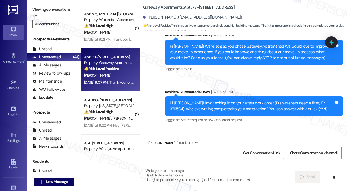
click at [196, 131] on div "Received via SMS Margaret White Sep 16, 2025 at 8:07 PM Yes Tags and notes Tagg…" at bounding box center [243, 150] width 206 height 45
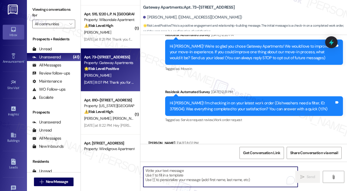
click at [186, 179] on textarea "To enrich screen reader interactions, please activate Accessibility in Grammarl…" at bounding box center [220, 177] width 154 height 20
paste textarea "That’s wonderful to hear! We’re so glad that you’re satisfied with the recent w…"
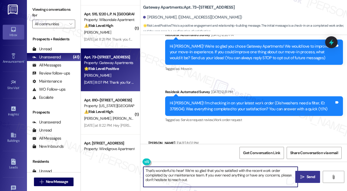
click at [215, 182] on textarea "That’s wonderful to hear! We’re so glad that you’re satisfied with the recent w…" at bounding box center [220, 177] width 154 height 20
type textarea "That’s wonderful to hear! We’re so glad that you’re satisfied with the recent w…"
click at [306, 175] on span "Send" at bounding box center [310, 177] width 10 height 6
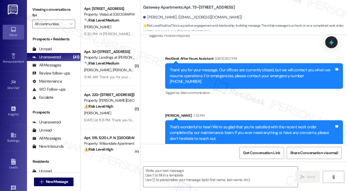
scroll to position [1103, 0]
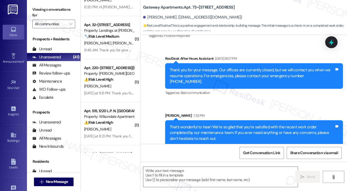
click at [118, 82] on div "⚠️ Risk Level: High The resident is urgently requesting an update on an inciden…" at bounding box center [109, 80] width 50 height 6
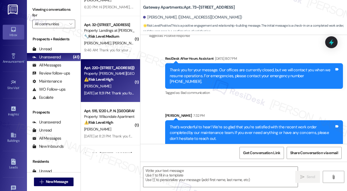
type textarea "Fetching suggested responses. Please feel free to read through the conversation…"
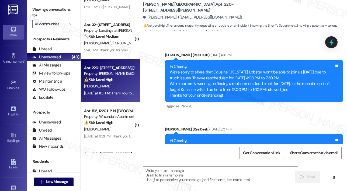
scroll to position [762, 0]
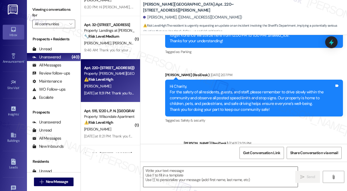
click at [189, 175] on textarea at bounding box center [220, 177] width 154 height 20
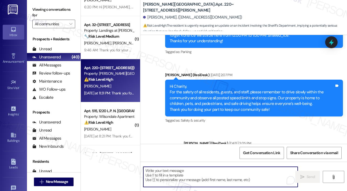
paste textarea "I’m sorry for the delayed response! An email with the full statement was sent o…"
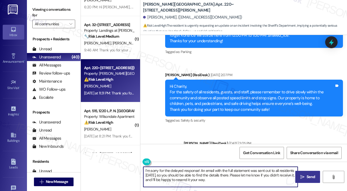
click at [239, 174] on textarea "I’m sorry for the delayed response! An email with the full statement was sent o…" at bounding box center [220, 177] width 154 height 20
click at [235, 176] on textarea "I’m sorry for the delayed response! An email with the full statement was sent o…" at bounding box center [220, 177] width 154 height 20
click at [239, 176] on textarea "I’m sorry for the delayed response! An email with the full statement was sent o…" at bounding box center [220, 177] width 154 height 20
type textarea "I’m sorry for the delayed response! An email with the full statement was sent o…"
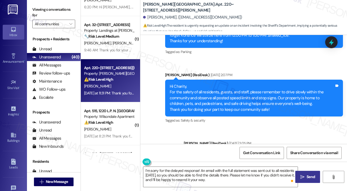
click at [301, 175] on icon "" at bounding box center [302, 177] width 4 height 4
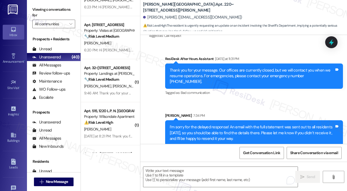
scroll to position [1726, 0]
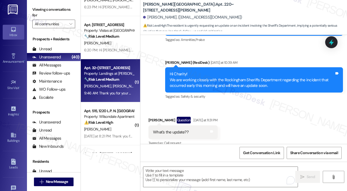
click at [104, 80] on strong "🔧 Risk Level: Medium" at bounding box center [101, 79] width 35 height 5
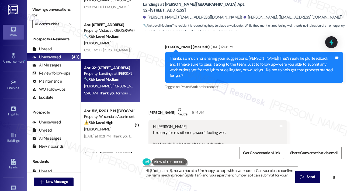
scroll to position [252, 0]
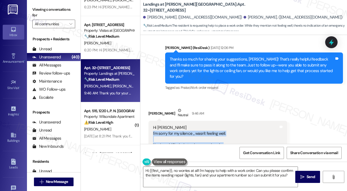
drag, startPoint x: 228, startPoint y: 128, endPoint x: 153, endPoint y: 116, distance: 75.9
click at [153, 121] on div "Hi Sarah I'm sorry for my silence ,, wasn't feeling well. Yes I would like help…" at bounding box center [217, 145] width 139 height 48
copy div "I'm sorry for my silence ,, wasn't feeling well. Yes I would like help to place…"
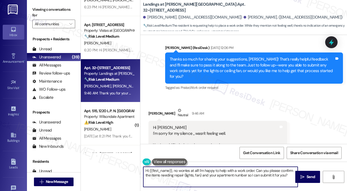
click at [231, 174] on textarea "Hi {{first_name}}, no worries at all! I'm happy to help with a work order. Can …" at bounding box center [220, 177] width 154 height 20
paste textarea "Thank you for letting me know, and I’m sorry you haven’t been feeling well. I’l…"
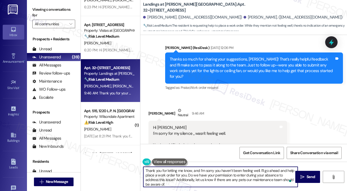
scroll to position [1, 0]
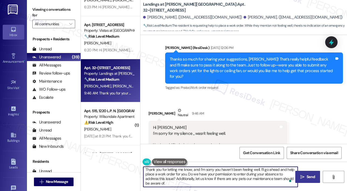
type textarea "Thank you for letting me know, and I’m sorry you haven’t been feeling well. I’l…"
click at [301, 175] on icon "" at bounding box center [302, 177] width 4 height 4
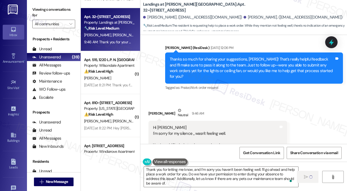
scroll to position [1157, 0]
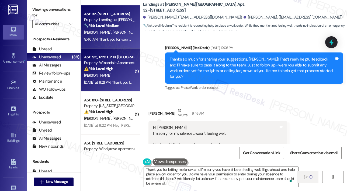
click at [109, 80] on div "Yesterday at 8:21 PM: Thank you for your message. Our offices are currently clo…" at bounding box center [248, 82] width 329 height 5
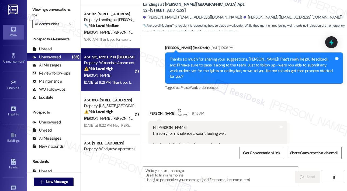
scroll to position [325, 0]
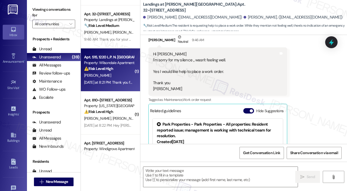
type textarea "Fetching suggested responses. Please feel free to read through the conversation…"
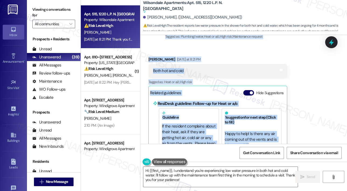
scroll to position [10096, 0]
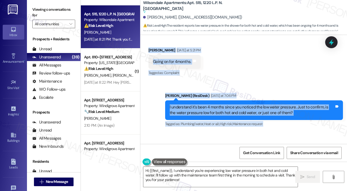
drag, startPoint x: 152, startPoint y: 87, endPoint x: 316, endPoint y: 92, distance: 163.9
click at [316, 92] on div "Lease started Feb 28, 2025 at 7:00 PM Announcement, sent via SMS Sarah (ResiDes…" at bounding box center [243, 89] width 206 height 109
click at [204, 183] on textarea "Hi {{first_name}}, I understand you're experiencing low water pressure in both …" at bounding box center [220, 177] width 154 height 20
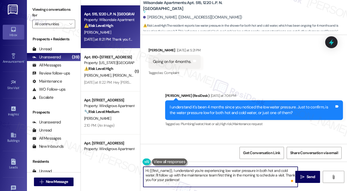
paste textarea "Thank you for confirming, Victoria. I understand your shower has had low pressu…"
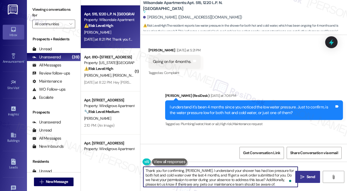
type textarea "Thank you for confirming, Victoria. I understand your shower has had low pressu…"
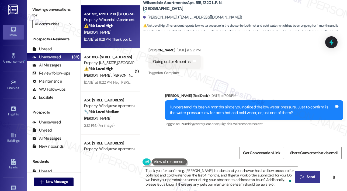
click at [306, 174] on span "Send" at bounding box center [310, 177] width 8 height 6
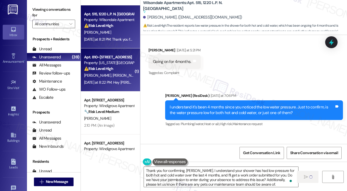
click at [117, 78] on div "A. Doza D. Doza" at bounding box center [108, 75] width 51 height 7
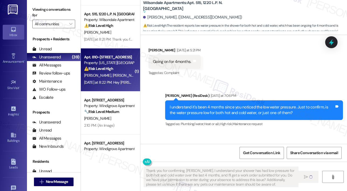
type textarea "Fetching suggested responses. Please feel free to read through the conversation…"
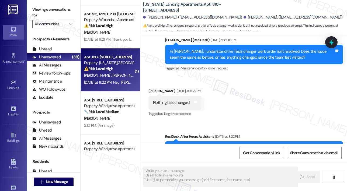
scroll to position [222, 0]
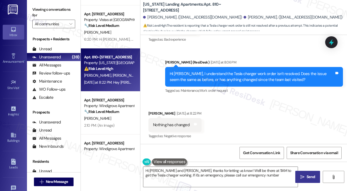
type textarea "Hi Ariana and Diandra, thanks for letting us know! We'll be there at 11AM to ge…"
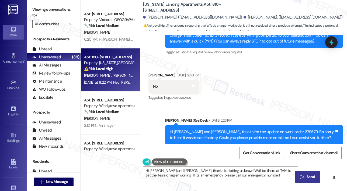
scroll to position [88, 0]
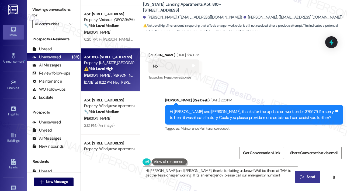
click at [273, 113] on div "Hi Ariana and Diandra, thanks for the update on work order 379579. I'm sorry to…" at bounding box center [251, 115] width 164 height 12
click at [328, 40] on icon at bounding box center [330, 42] width 9 height 9
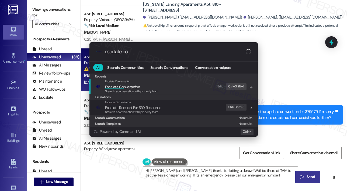
type input "escalate con"
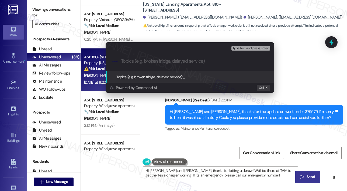
type input "E"
paste input "379579"
type input "Follow-Up On WO #379579"
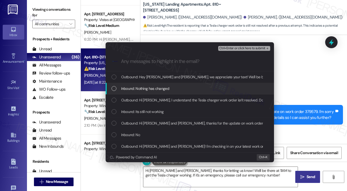
click at [121, 86] on span "Inbound: Nothing has changed" at bounding box center [145, 89] width 48 height 6
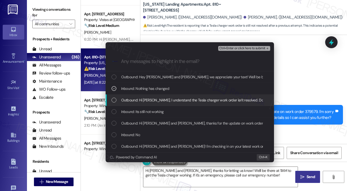
click at [118, 99] on div "Outbound: Hi Ariana, I understand the Tesla charger work order isn't resolved. …" at bounding box center [189, 100] width 157 height 6
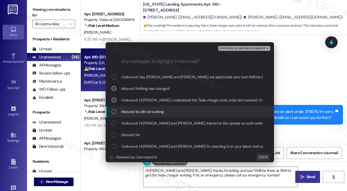
click at [118, 110] on div "Inbound: Its still not working" at bounding box center [189, 112] width 157 height 6
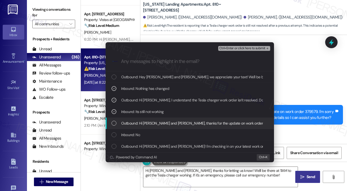
click at [118, 121] on div "Outbound: Hi Ariana and Diandra, thanks for the update on work order 379579. I'…" at bounding box center [189, 123] width 157 height 6
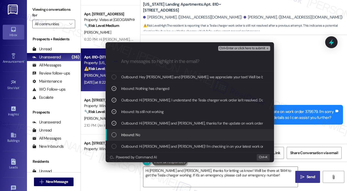
click at [118, 134] on div "Inbound: No" at bounding box center [189, 135] width 157 height 6
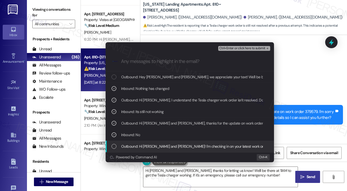
click at [119, 142] on div "Outbound: Hi Ariana and Diandra! I'm checking in on your latest work order (Tes…" at bounding box center [189, 147] width 168 height 12
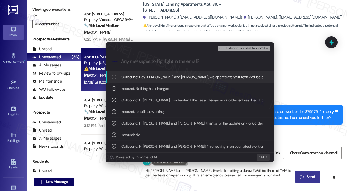
click at [239, 48] on span "Ctrl+Enter or click here to submit" at bounding box center [242, 49] width 46 height 4
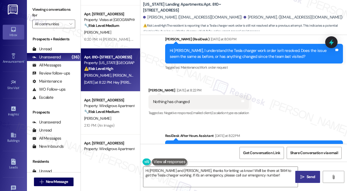
scroll to position [266, 0]
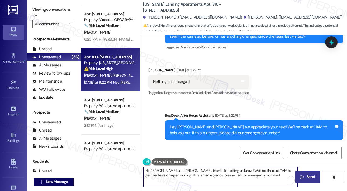
click at [257, 179] on textarea "Hi Ariana and Diandra, thanks for letting us know! We'll be there at 11AM to ge…" at bounding box center [220, 177] width 154 height 20
click at [222, 171] on textarea "Hi Ariana and Diandra, thanks for letting us know! We'll be there at 11AM to ge…" at bounding box center [220, 177] width 154 height 20
drag, startPoint x: 222, startPoint y: 171, endPoint x: 266, endPoint y: 179, distance: 44.6
click at [266, 179] on textarea "Hi Ariana and Diandra, thanks for letting us know! We'll be there at 11AM to ge…" at bounding box center [220, 177] width 154 height 20
type textarea "Hi Ariana and Diandra, thanks for letting us know! I already sent a message to …"
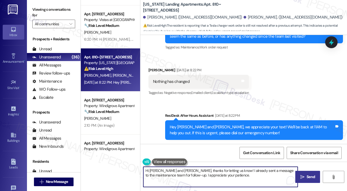
click at [307, 178] on span "Send" at bounding box center [310, 177] width 8 height 6
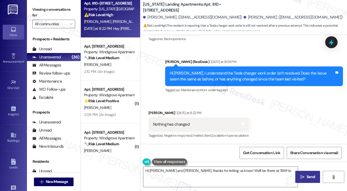
scroll to position [222, 0]
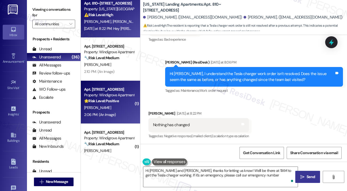
type textarea "Hi Ariana and Diandra, thanks for letting us know! We'll be there at 11AM to ge…"
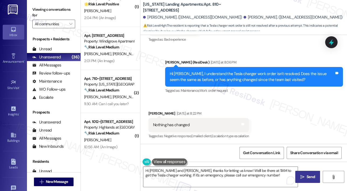
scroll to position [1291, 0]
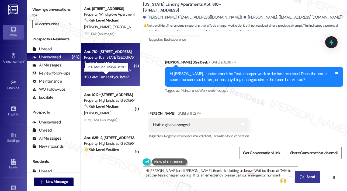
click at [112, 75] on div "11:30 AM: Can I call you later? 11:30 AM: Can I call you later?" at bounding box center [106, 77] width 44 height 5
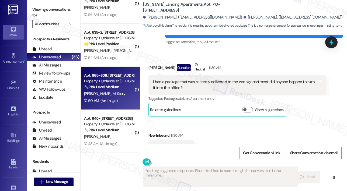
scroll to position [787, 0]
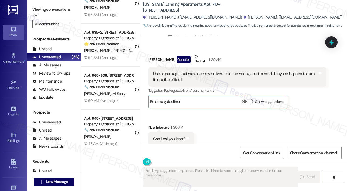
click at [245, 127] on div "Received via SMS Alicia Guthrie Question Neutral 11:30 AM I had a package that …" at bounding box center [243, 96] width 206 height 108
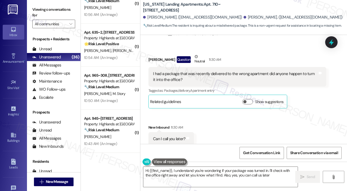
type textarea "Hi {{first_name}}, I understand you're wondering if your package was turned in.…"
click at [256, 54] on div "Alicia Guthrie Question Neutral 11:30 AM" at bounding box center [237, 60] width 178 height 13
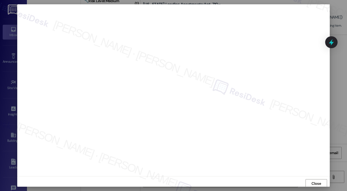
scroll to position [1, 0]
drag, startPoint x: 316, startPoint y: 182, endPoint x: 315, endPoint y: 165, distance: 16.5
click at [316, 182] on span "Close" at bounding box center [315, 183] width 9 height 6
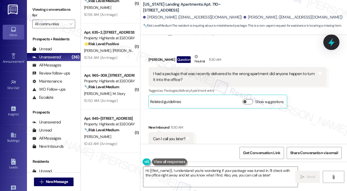
click at [334, 39] on icon at bounding box center [330, 42] width 9 height 9
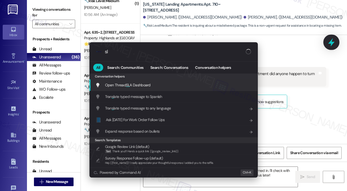
type input "sla"
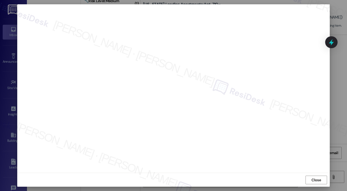
scroll to position [3, 0]
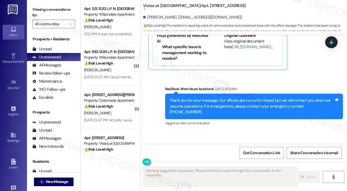
scroll to position [3428, 0]
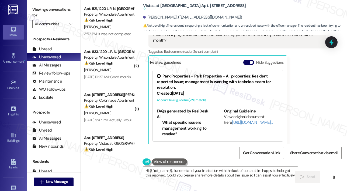
type textarea "Hi {{first_name}}, I understand your frustration with the lack of contact. I'm …"
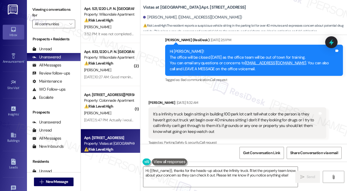
scroll to position [3278, 0]
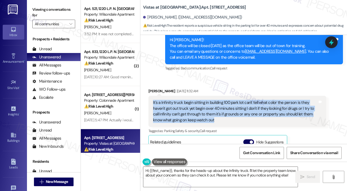
drag, startPoint x: 230, startPoint y: 114, endPoint x: 153, endPoint y: 97, distance: 79.1
click at [153, 100] on div "It's a Infinity truck begin sitting in building 100 park lot can't tell what co…" at bounding box center [235, 111] width 164 height 23
copy div "It's a Infinity truck begin sitting in building 100 park lot can't tell what co…"
click at [163, 170] on textarea "Hi {{first_name}}, thanks for the heads-up about the Infinity truck. I'll let t…" at bounding box center [220, 177] width 154 height 20
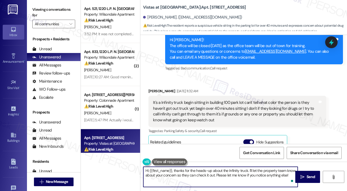
paste textarea ", I’m sorry for the delayed response. I understand you were concerned about the…"
click at [149, 172] on textarea "Hi, I’m sorry for the delayed response. I understand you were concerned about t…" at bounding box center [220, 177] width 154 height 20
click at [195, 181] on textarea "Hi Molissa, I’m sorry for the delayed response. I understand you were concerned…" at bounding box center [220, 177] width 154 height 20
click at [209, 180] on textarea "Hi Molissa, I’m sorry for the delayed response. I understand you were concerned…" at bounding box center [220, 177] width 154 height 20
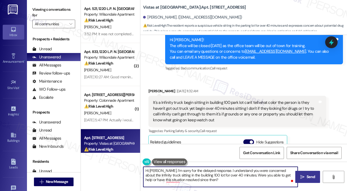
type textarea "Hi Molissa, I’m sorry for the delayed response. I understand you were concerned…"
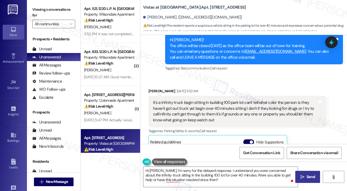
click at [305, 179] on span "Send" at bounding box center [310, 177] width 10 height 6
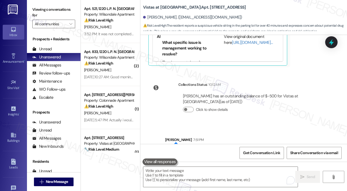
scroll to position [3461, 0]
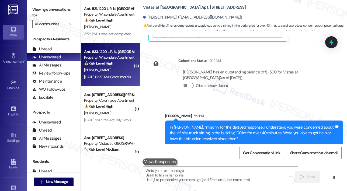
click at [114, 72] on div "A. Curry" at bounding box center [108, 70] width 51 height 7
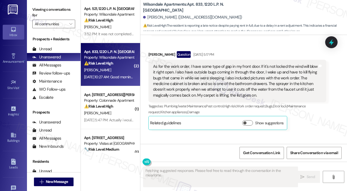
scroll to position [8312, 0]
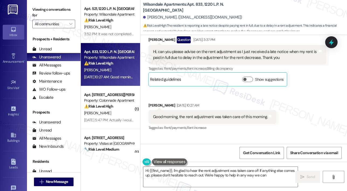
type textarea "Hi {{first_name}}, I'm glad to hear the rent adjustment was taken care of! If a…"
click at [296, 81] on div "Received via SMS Anesia Curry Question Sep 10, 2025 at 3:37 PM Hi, can you plea…" at bounding box center [243, 79] width 206 height 111
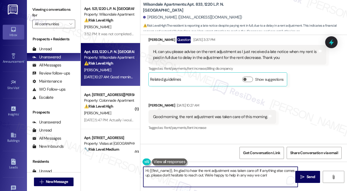
click at [243, 171] on textarea "Hi {{first_name}}, I'm glad to hear the rent adjustment was taken care of! If a…" at bounding box center [220, 177] width 154 height 20
click at [255, 172] on textarea "Hi {{first_name}}, I'm glad to hear the rent adjustment was taken care of! If a…" at bounding box center [220, 177] width 154 height 20
click at [256, 173] on textarea "Hi {{first_name}}, I'm glad to hear the rent adjustment was taken care of! If a…" at bounding box center [220, 177] width 154 height 20
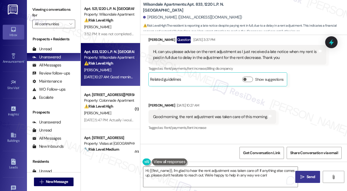
click at [301, 176] on icon "" at bounding box center [302, 177] width 4 height 4
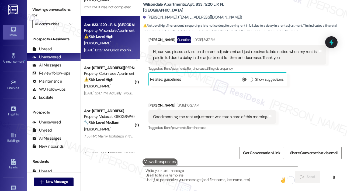
scroll to position [8257, 0]
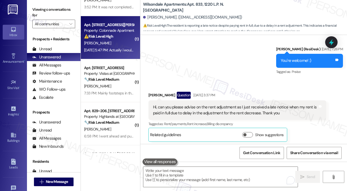
click at [117, 47] on div "Sep 10, 2025 at 5:47 PM: Actually i would like check my balance. What i see as …" at bounding box center [108, 50] width 51 height 7
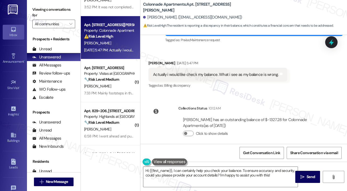
scroll to position [640, 0]
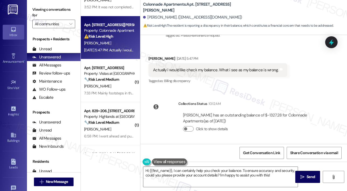
click at [227, 70] on div "Actually i would like check my balance. What i see as my balance is wrong." at bounding box center [215, 70] width 125 height 6
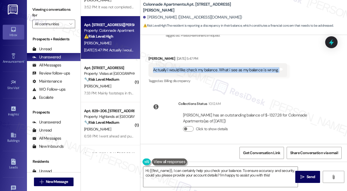
click at [227, 70] on div "Actually i would like check my balance. What i see as my balance is wrong." at bounding box center [215, 70] width 125 height 6
copy div "Actually i would like check my balance. What i see as my balance is wrong. Tags…"
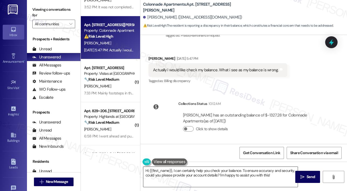
click at [179, 175] on textarea "Hi {{first_name}}, I can certainly help you check your balance. To ensure accur…" at bounding box center [220, 177] width 154 height 20
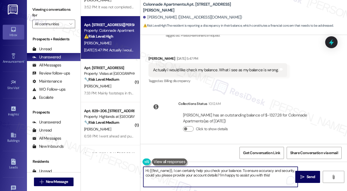
paste textarea ", I’m sorry for the delayed response. I understand you mentioned your balance l…"
click at [156, 19] on div "Kimberly Sutherly. (mimi8651127@gmail.com)" at bounding box center [192, 18] width 99 height 6
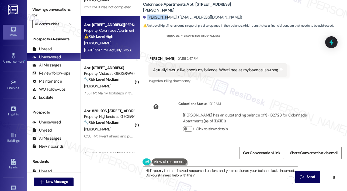
click at [156, 19] on div "Kimberly Sutherly. (mimi8651127@gmail.com)" at bounding box center [192, 18] width 99 height 6
copy div "Kimberly"
click at [148, 171] on textarea "Hi, I’m sorry for the delayed response. I understand you mentioned your balance…" at bounding box center [220, 177] width 154 height 20
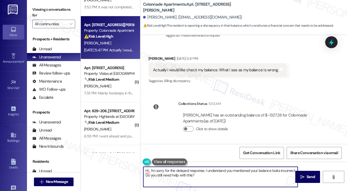
paste textarea "Kimberly"
click at [227, 176] on textarea "Hi Kimberly, I’m sorry for the delayed response. I understand you mentioned you…" at bounding box center [220, 177] width 154 height 20
type textarea "Hi Kimberly, I’m sorry for the delayed response. I understand you mentioned you…"
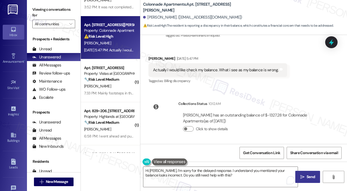
click at [311, 177] on span "Send" at bounding box center [310, 177] width 8 height 6
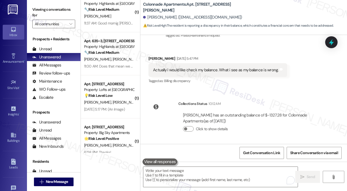
scroll to position [457, 0]
